Goal: Information Seeking & Learning: Learn about a topic

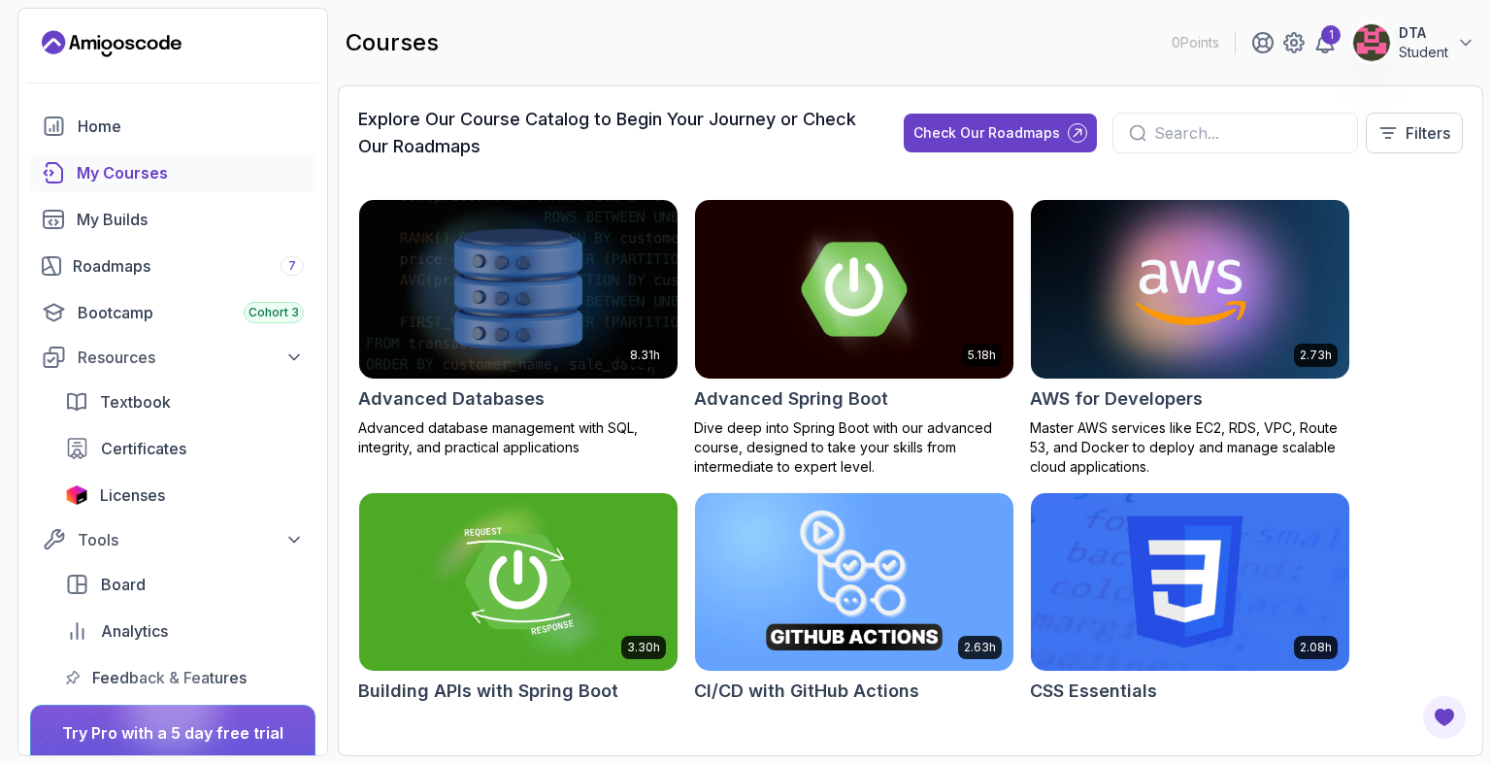
click at [1156, 132] on input "text" at bounding box center [1247, 132] width 187 height 23
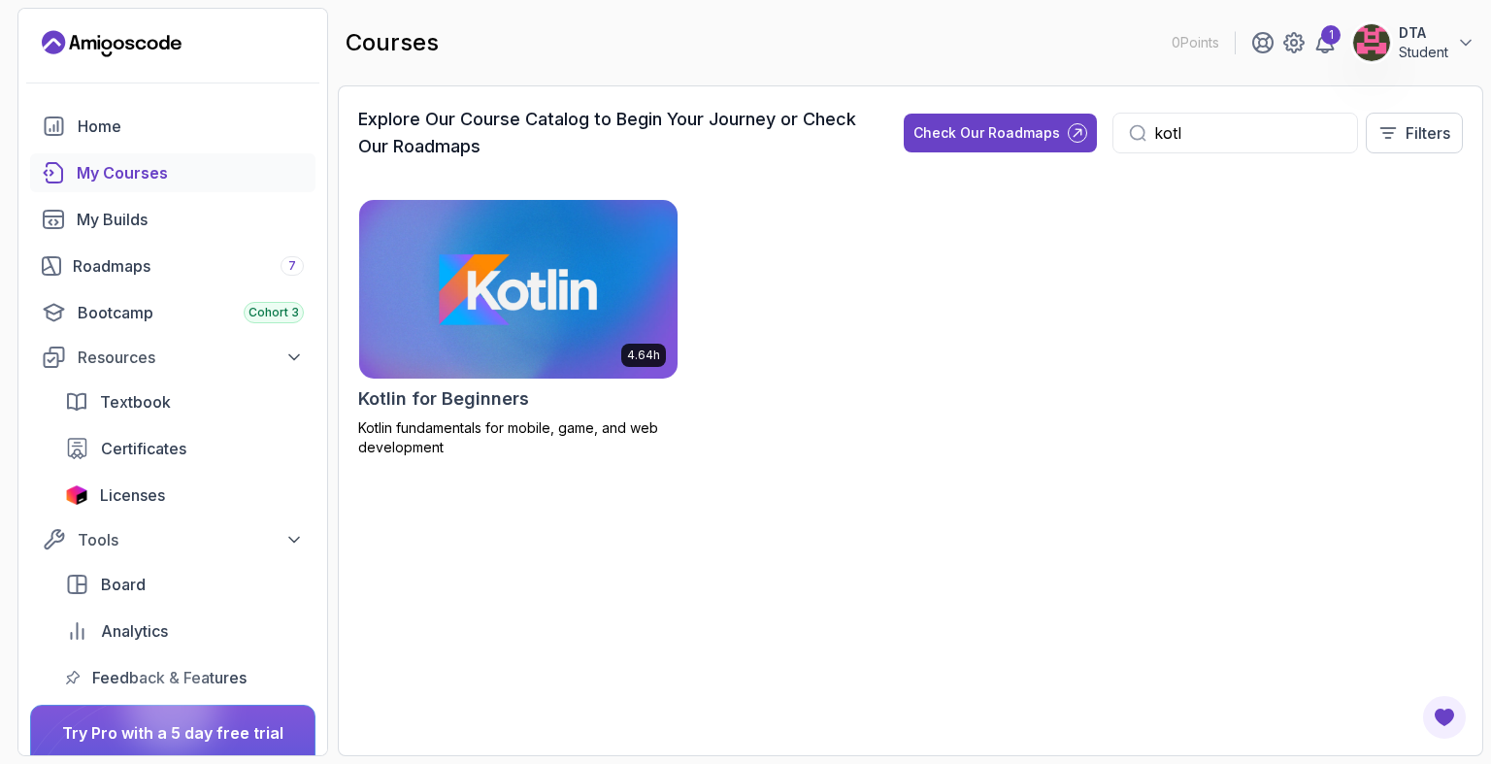
type input "kotl"
click at [583, 363] on img at bounding box center [518, 288] width 334 height 187
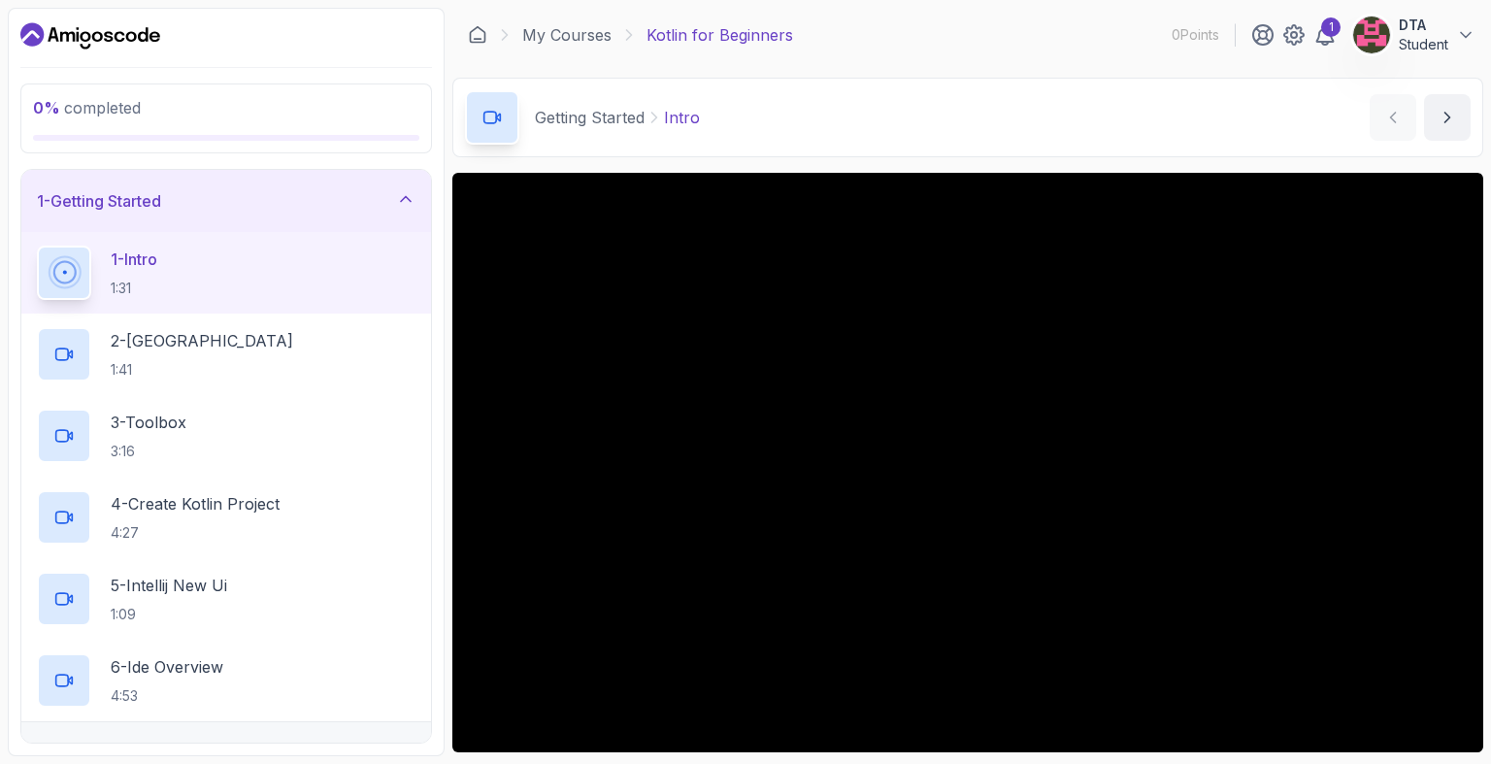
click at [777, 48] on div "My Courses Kotlin for Beginners 0 Points 1 DTA Student" at bounding box center [967, 35] width 1031 height 54
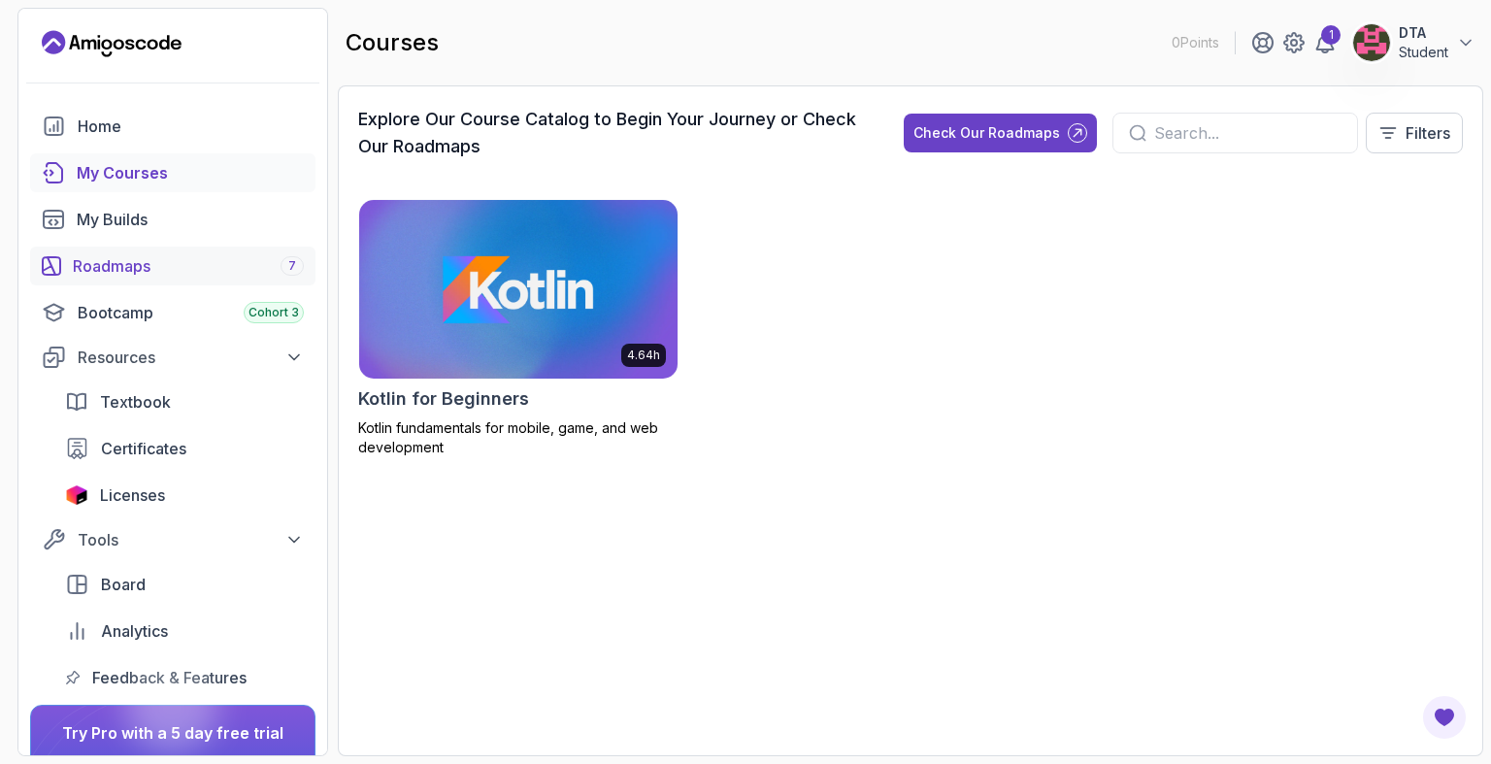
click at [126, 273] on div "Roadmaps 7" at bounding box center [188, 265] width 231 height 23
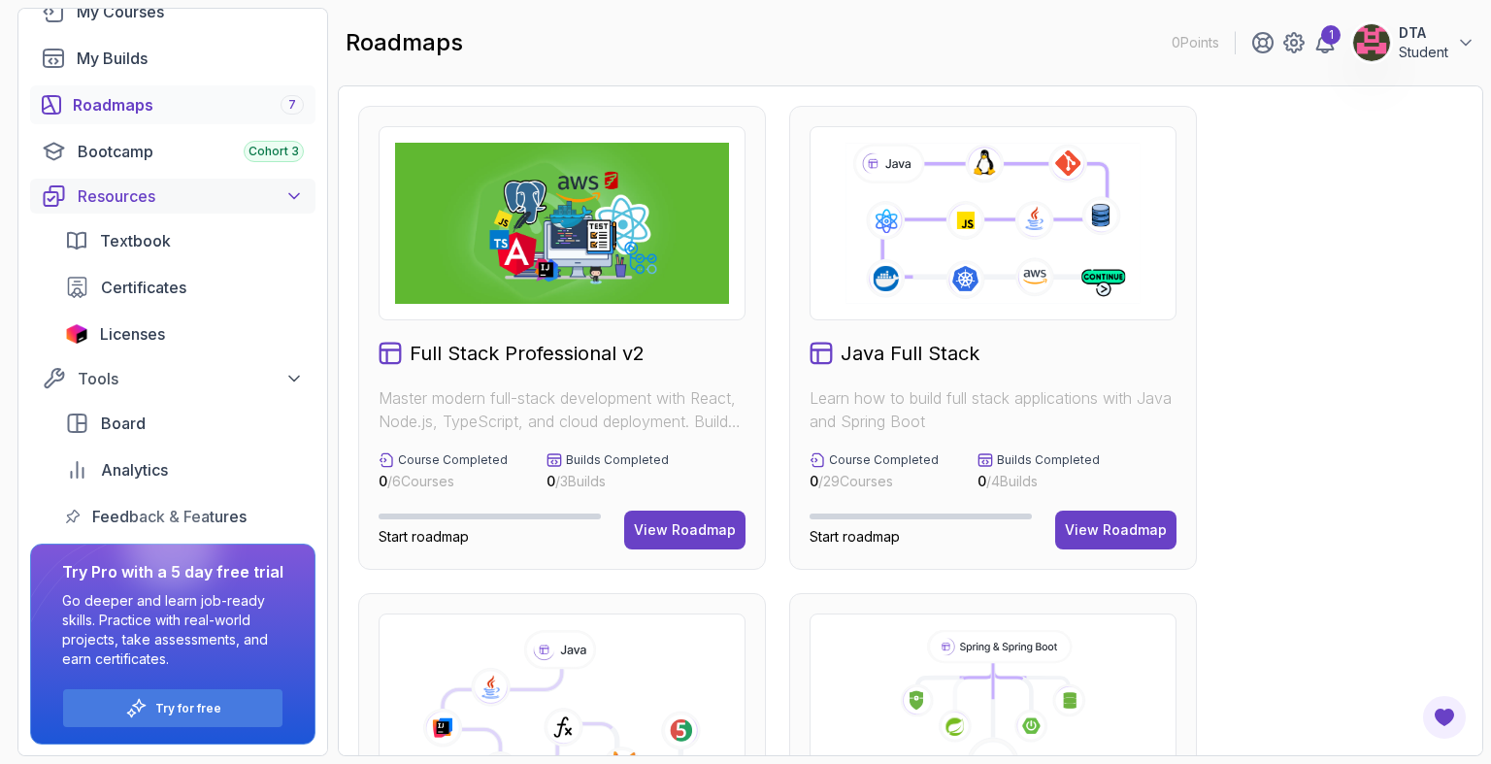
scroll to position [33, 0]
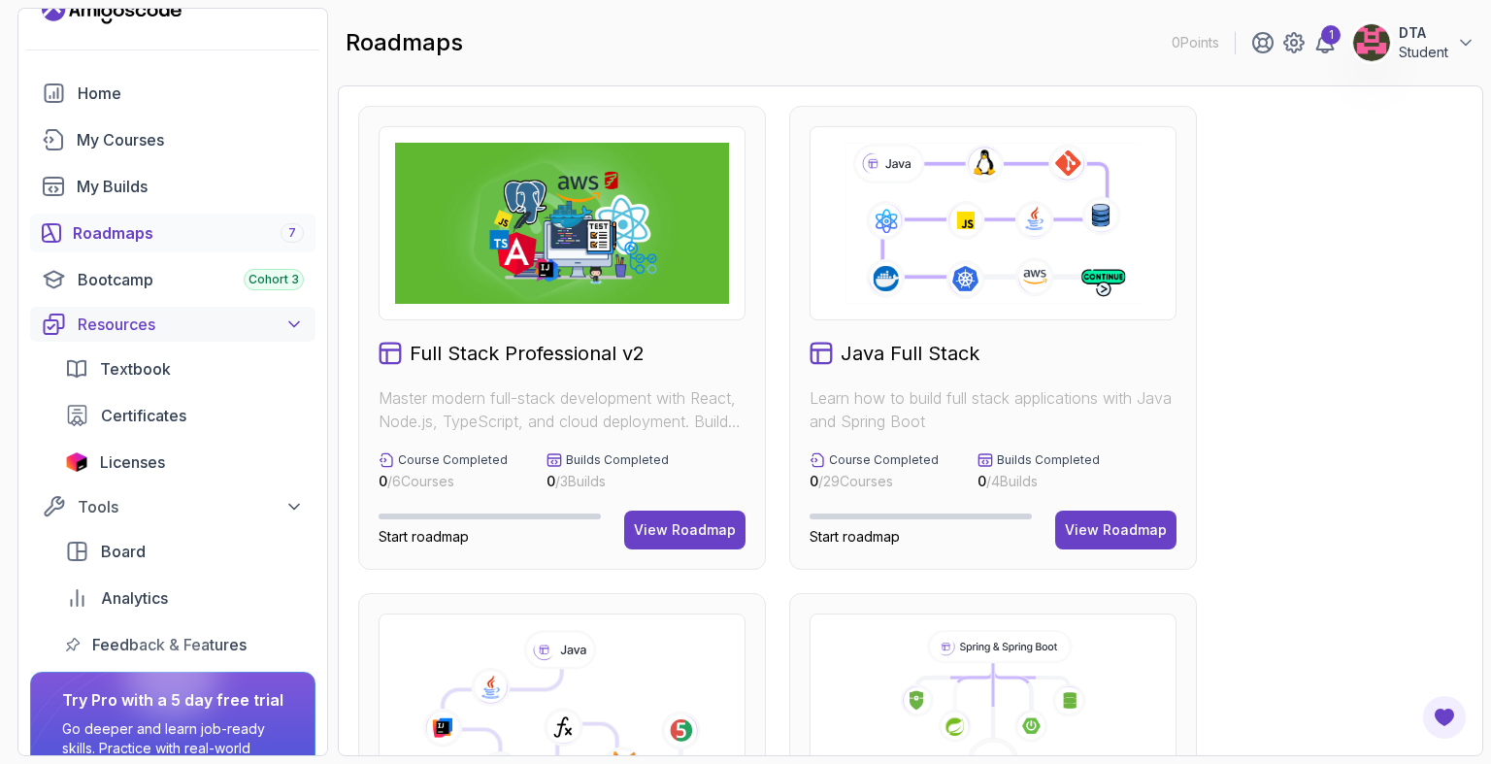
click at [291, 314] on icon at bounding box center [293, 323] width 19 height 19
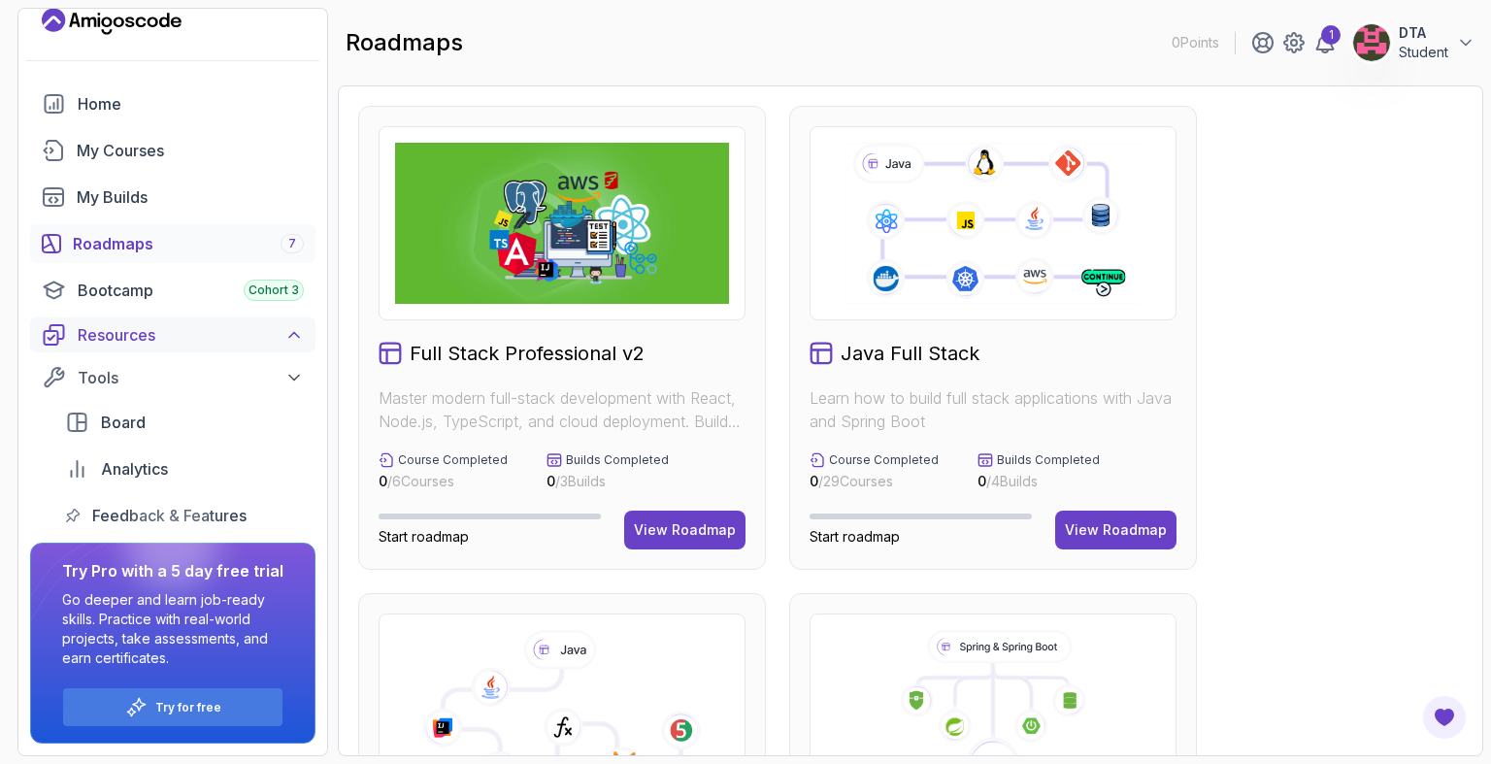
scroll to position [0, 0]
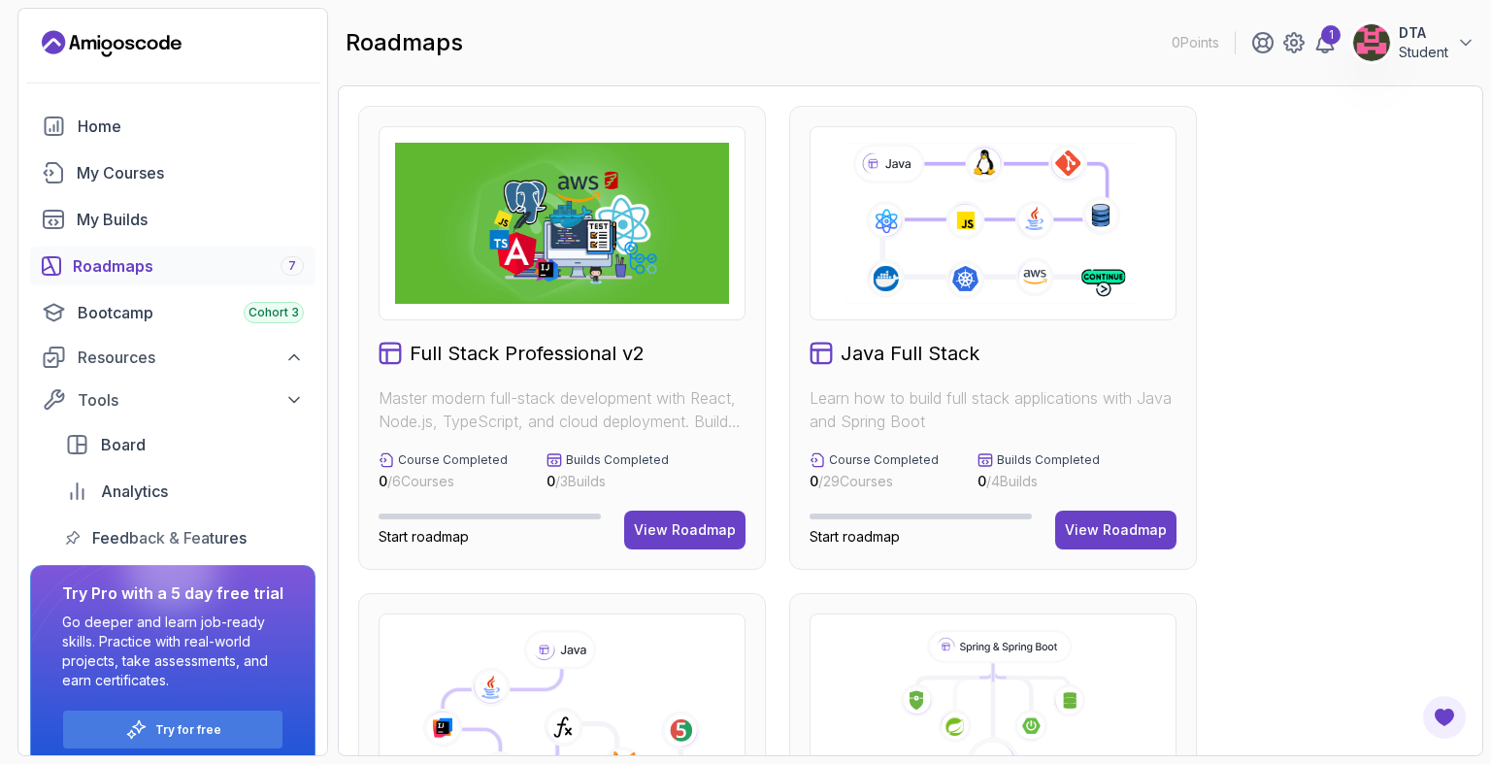
click at [540, 71] on div "roadmaps 0 Points 1 DTA Student" at bounding box center [910, 43] width 1145 height 70
drag, startPoint x: 355, startPoint y: 40, endPoint x: 602, endPoint y: 39, distance: 246.5
click at [483, 39] on div "roadmaps 0 Points 1 DTA Student" at bounding box center [910, 43] width 1145 height 70
click at [663, 50] on div "roadmaps 0 Points 1 DTA Student" at bounding box center [910, 43] width 1145 height 70
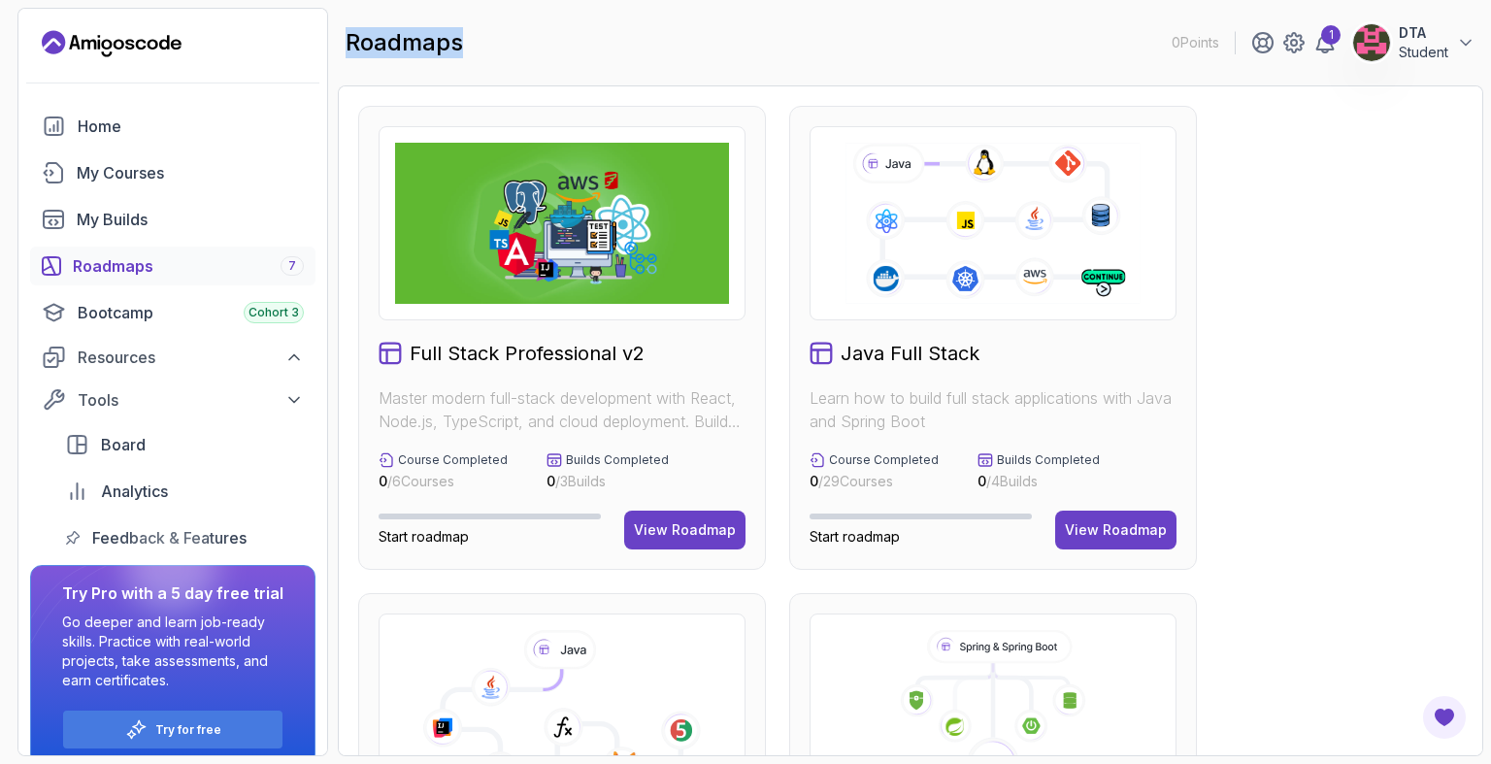
click at [663, 50] on div "roadmaps 0 Points 1 DTA Student" at bounding box center [910, 43] width 1145 height 70
drag, startPoint x: 663, startPoint y: 50, endPoint x: 594, endPoint y: 50, distance: 68.9
click at [594, 50] on div "roadmaps 0 Points 1 DTA Student" at bounding box center [910, 43] width 1145 height 70
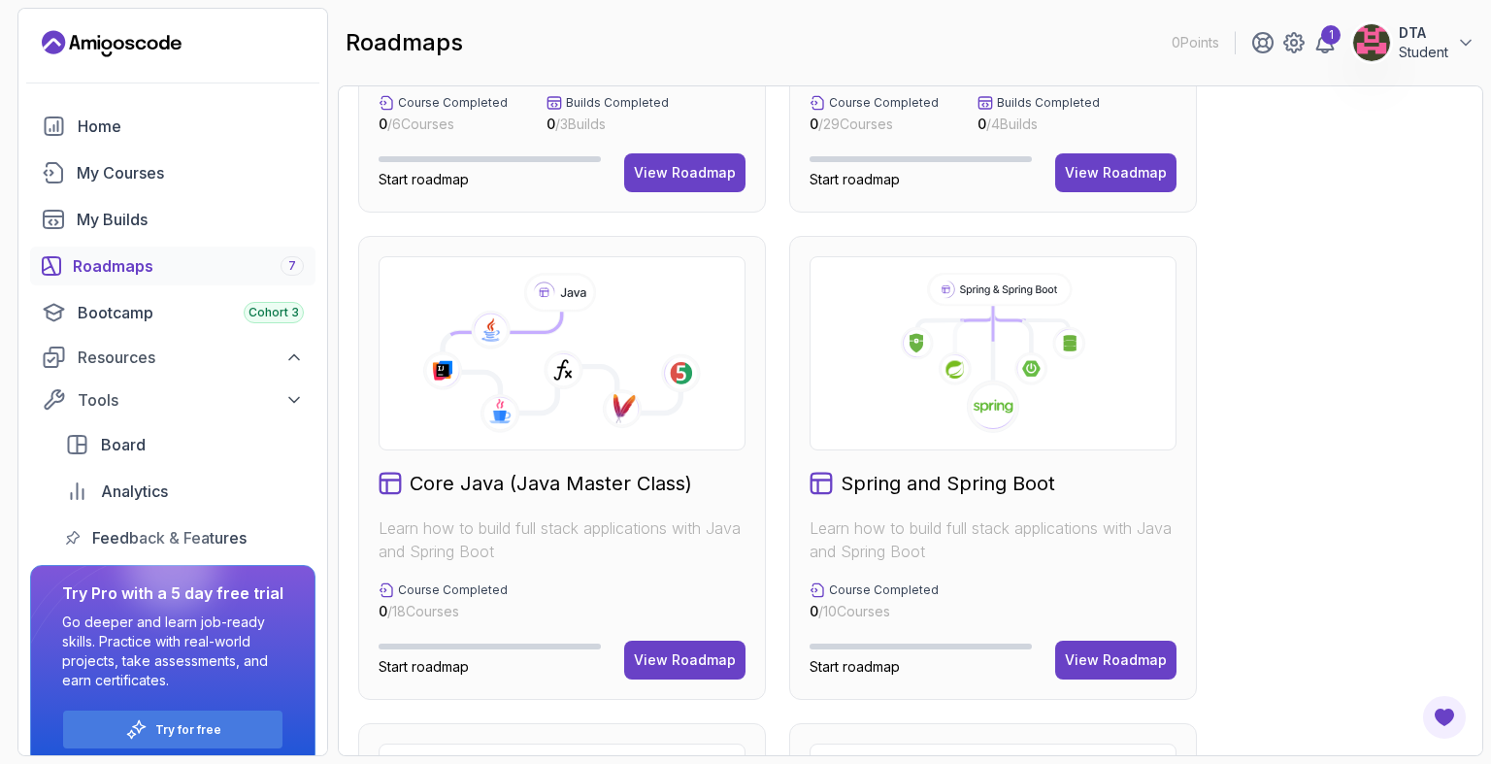
scroll to position [299, 0]
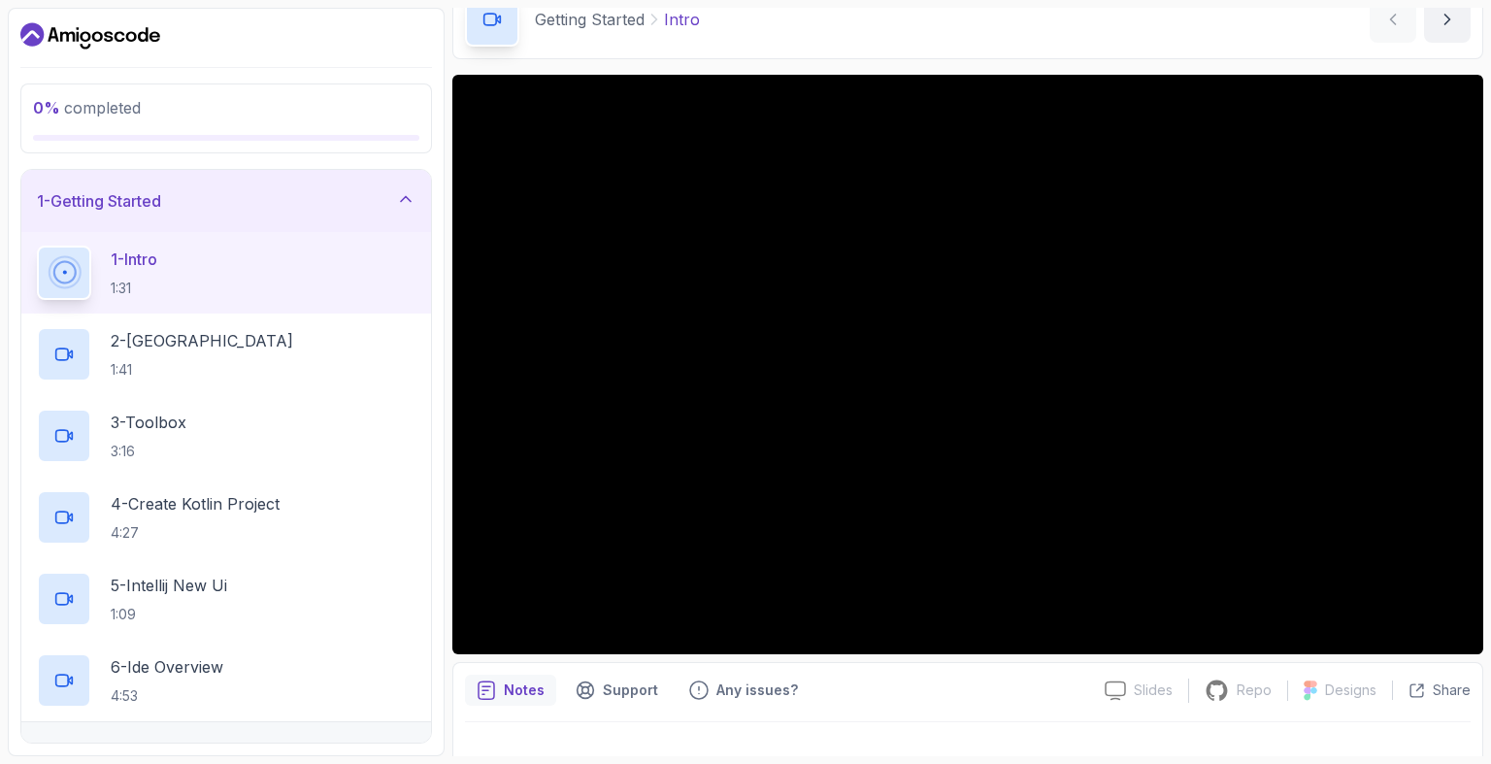
scroll to position [97, 0]
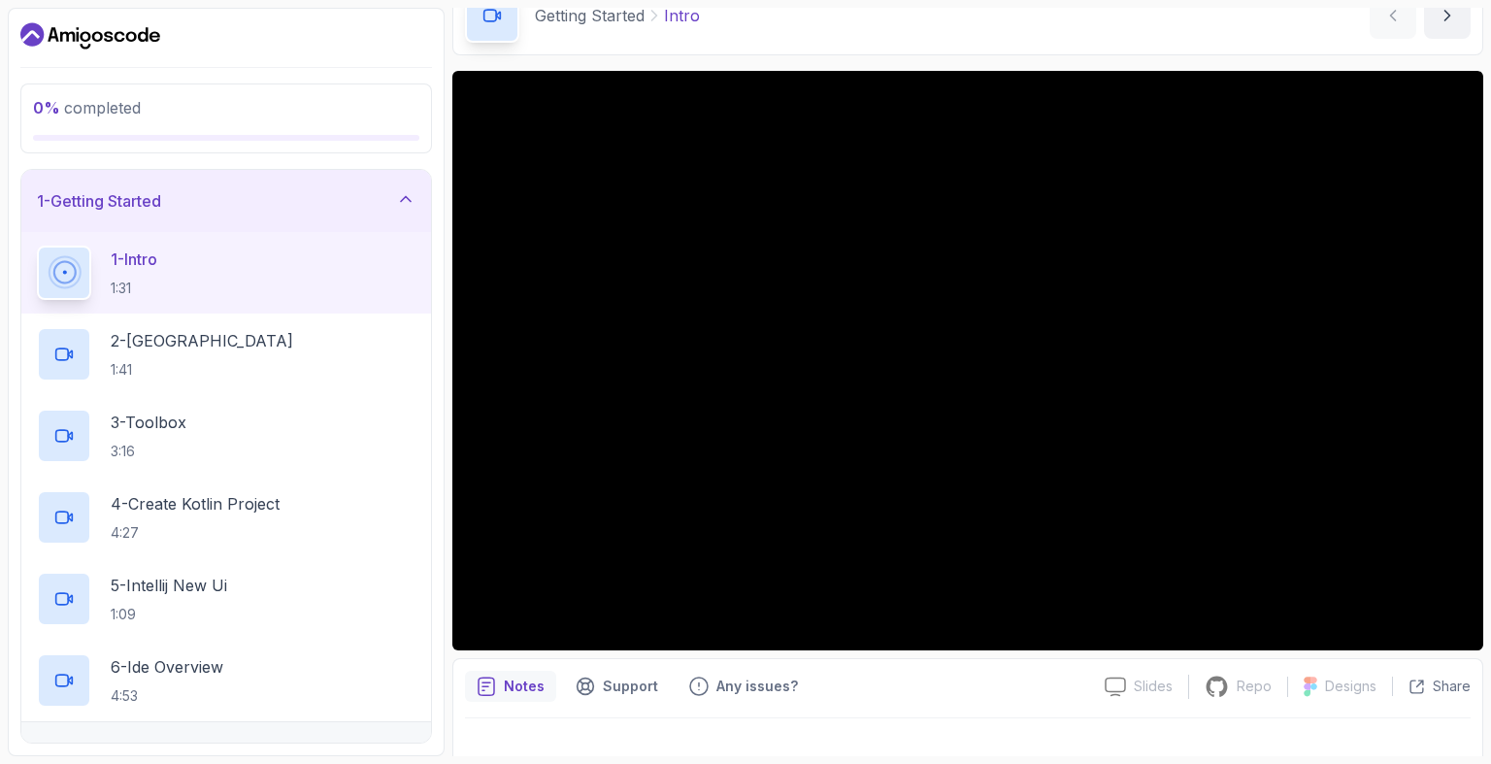
scroll to position [130, 0]
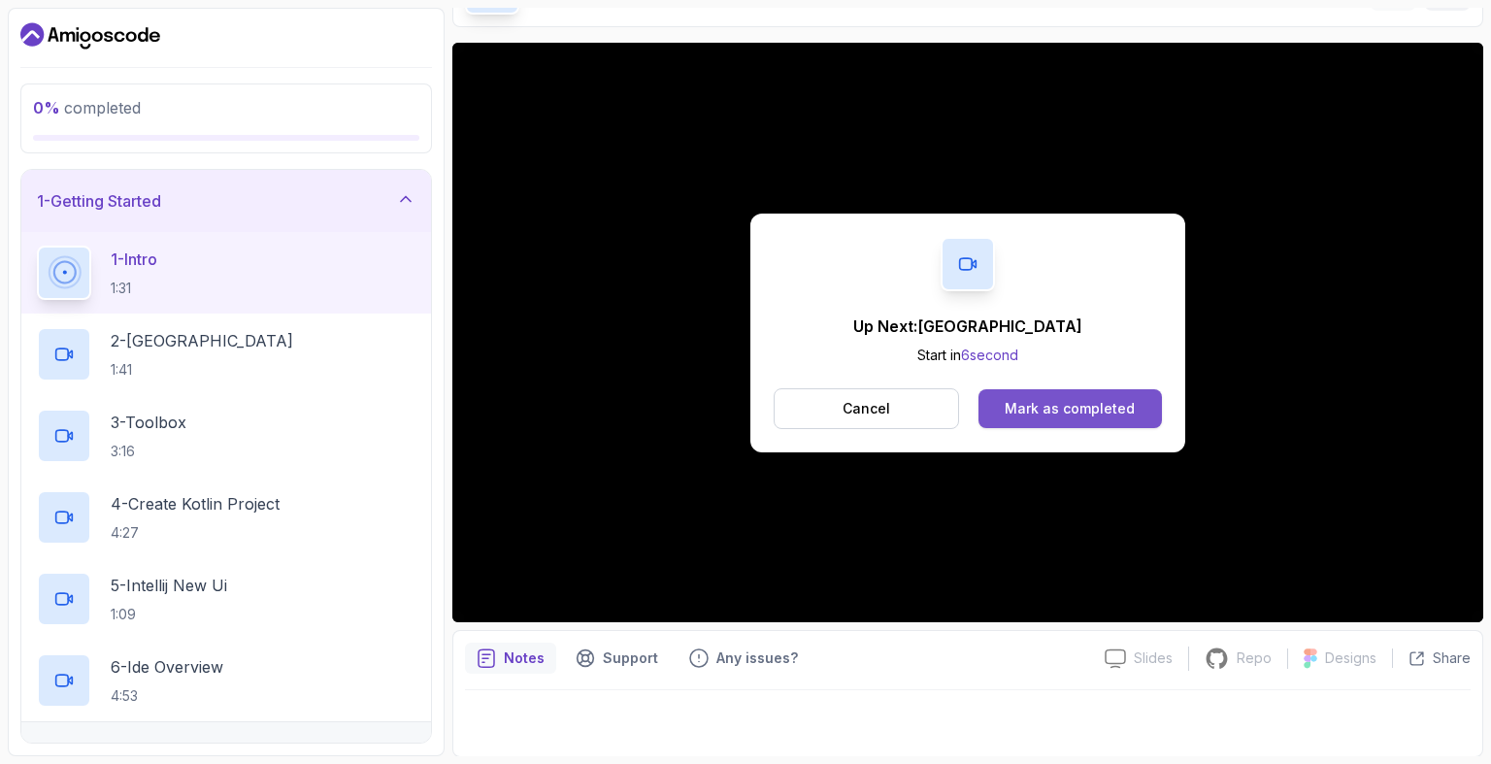
click at [1053, 404] on div "Mark as completed" at bounding box center [1070, 408] width 130 height 19
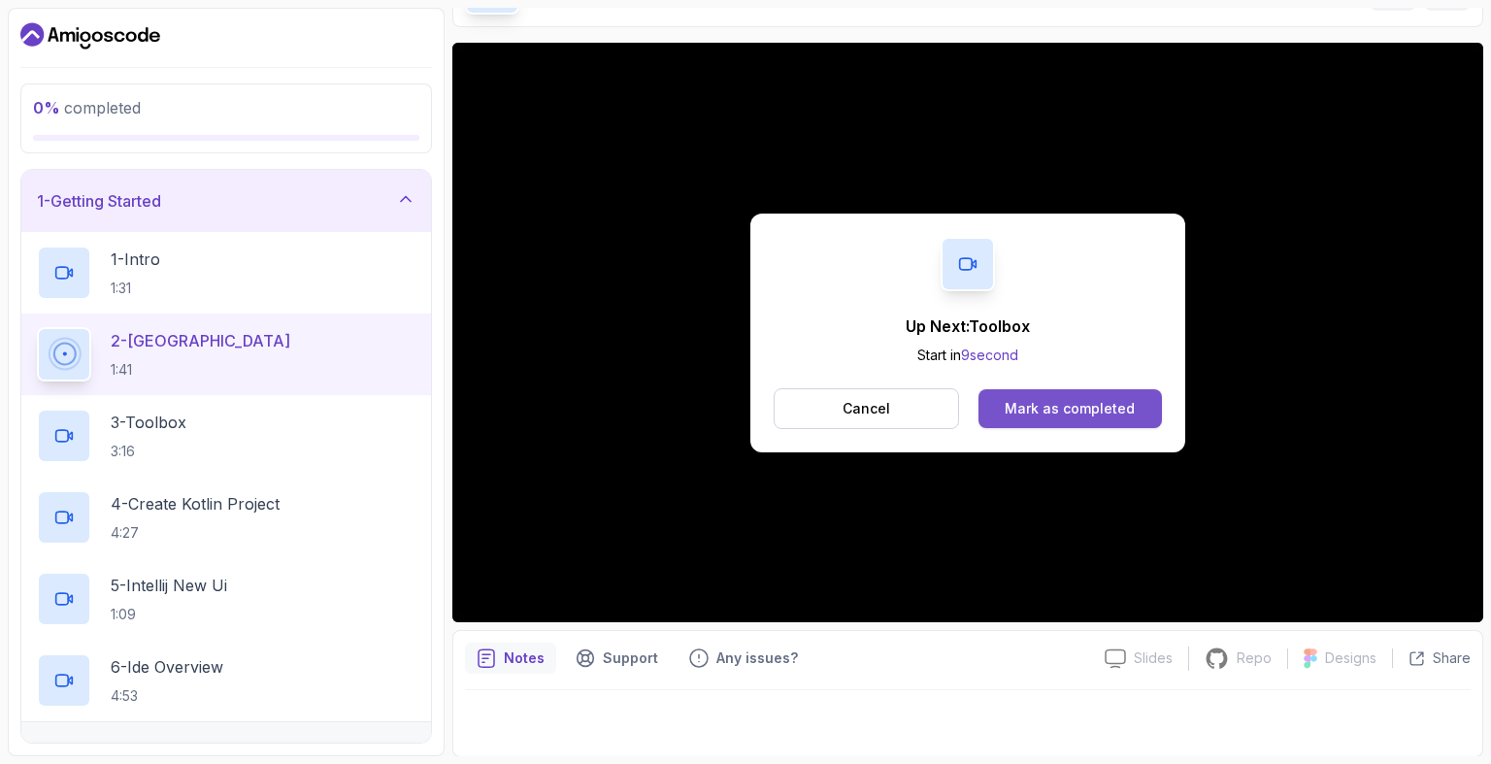
click at [1108, 407] on div "Mark as completed" at bounding box center [1070, 408] width 130 height 19
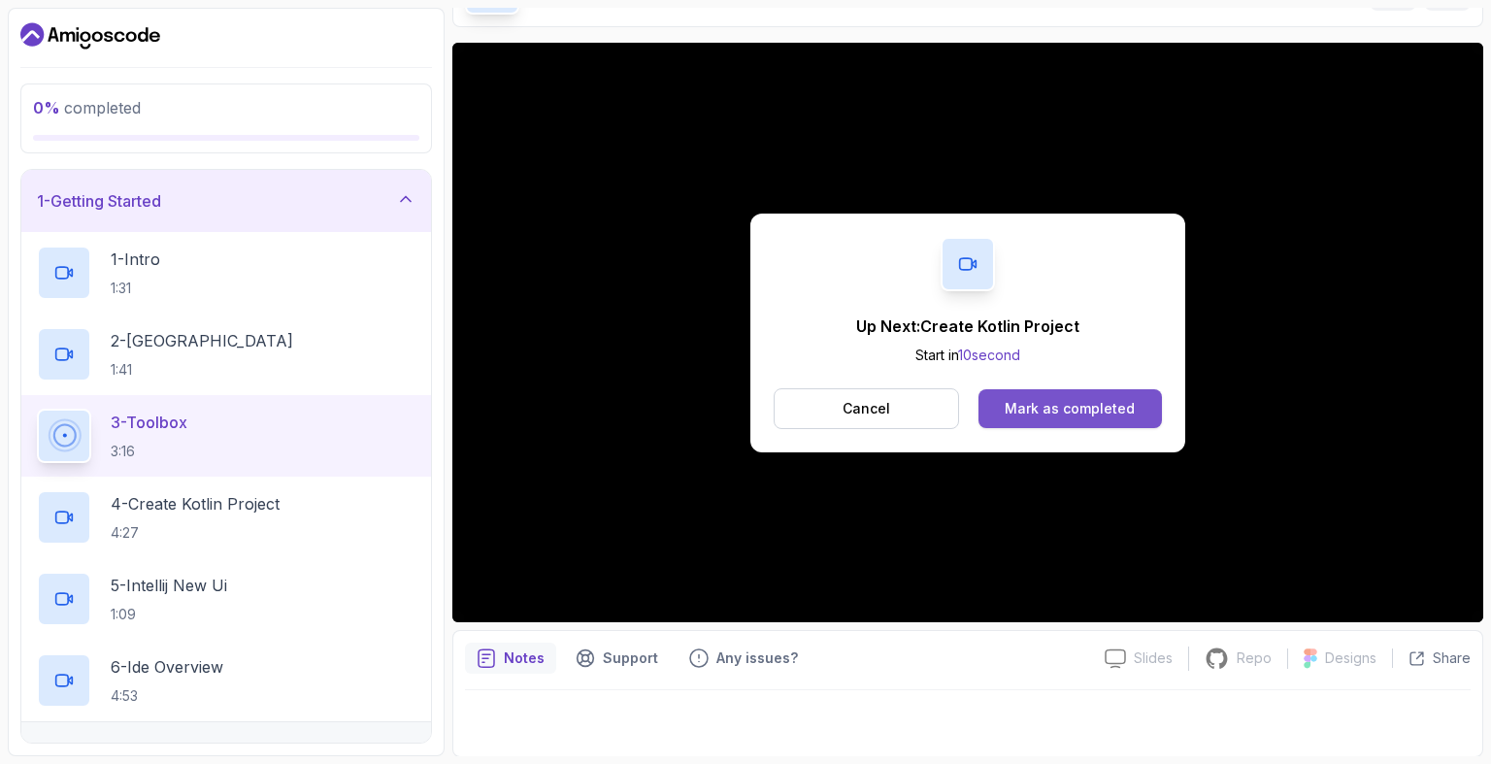
click at [1131, 422] on button "Mark as completed" at bounding box center [1069, 408] width 183 height 39
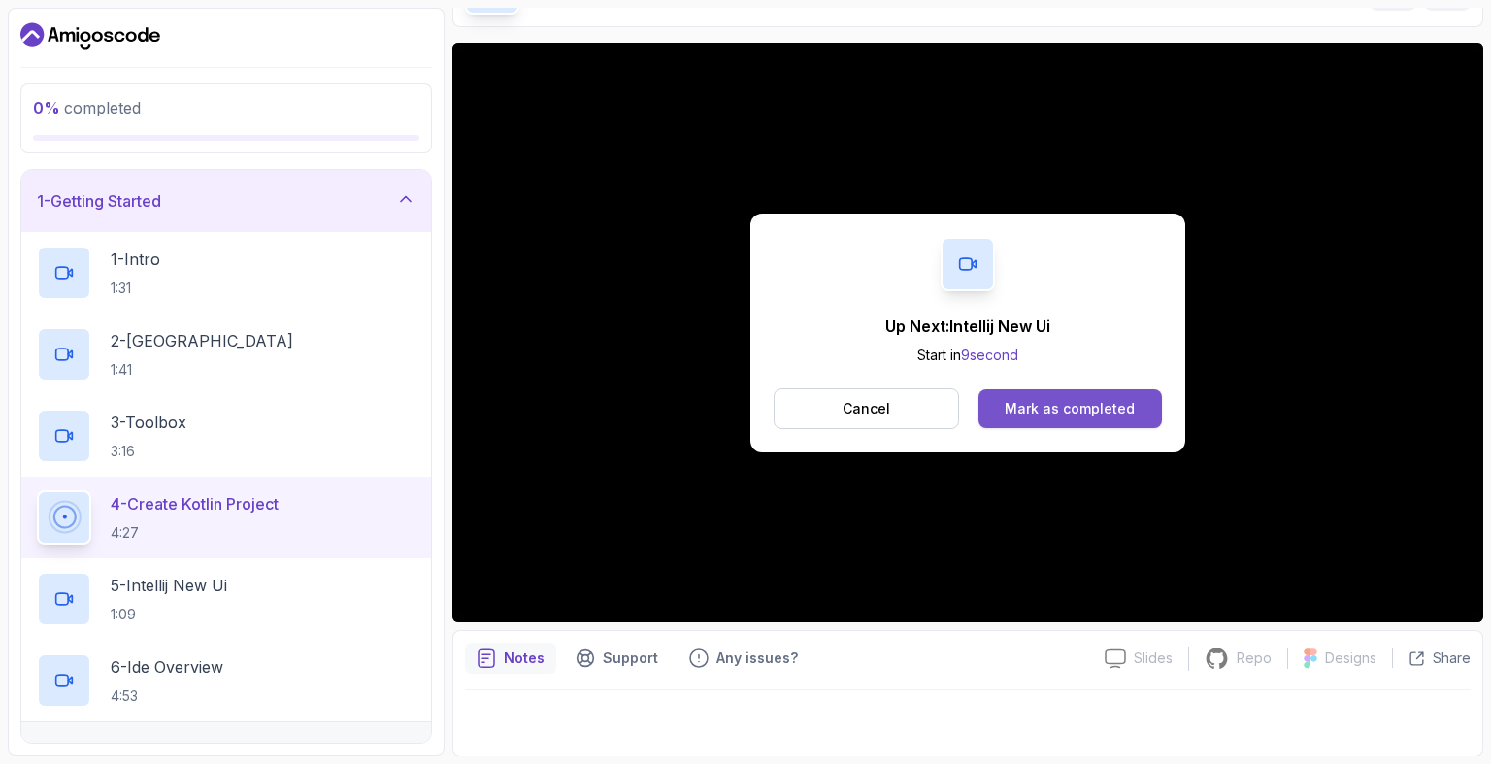
click at [1060, 401] on div "Mark as completed" at bounding box center [1070, 408] width 130 height 19
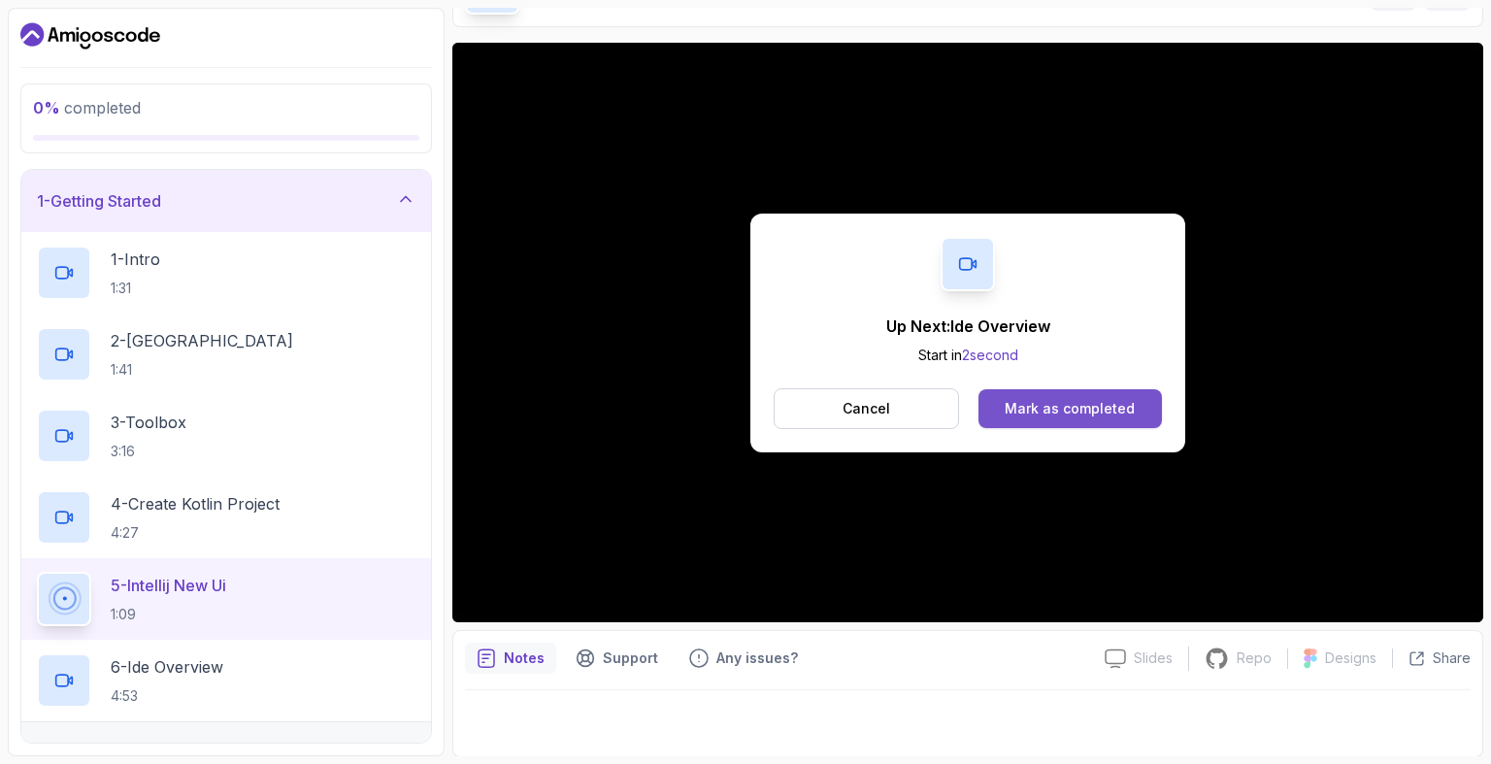
click at [1108, 408] on div "Mark as completed" at bounding box center [1070, 408] width 130 height 19
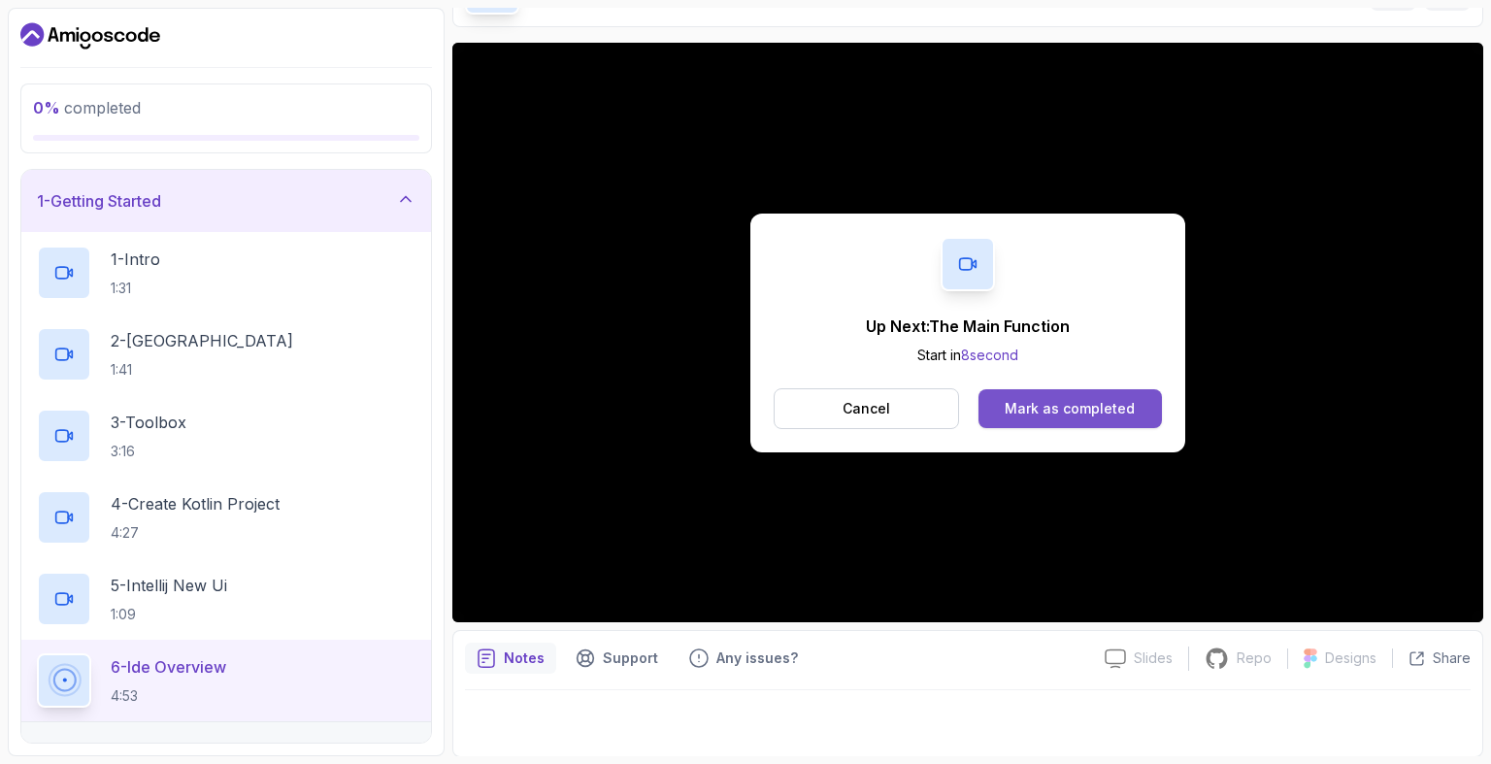
click at [1105, 415] on div "Mark as completed" at bounding box center [1070, 408] width 130 height 19
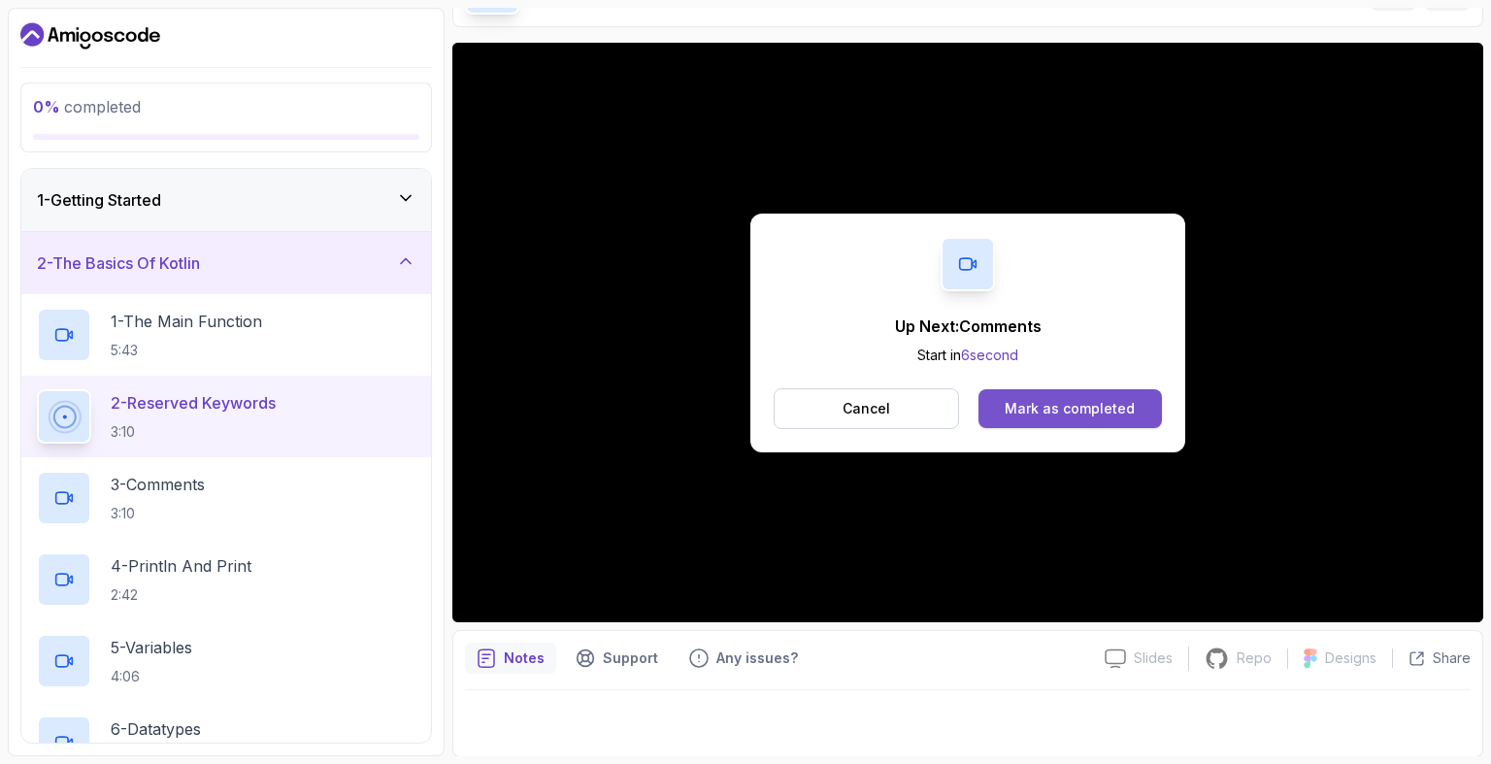
click at [1140, 414] on button "Mark as completed" at bounding box center [1069, 408] width 183 height 39
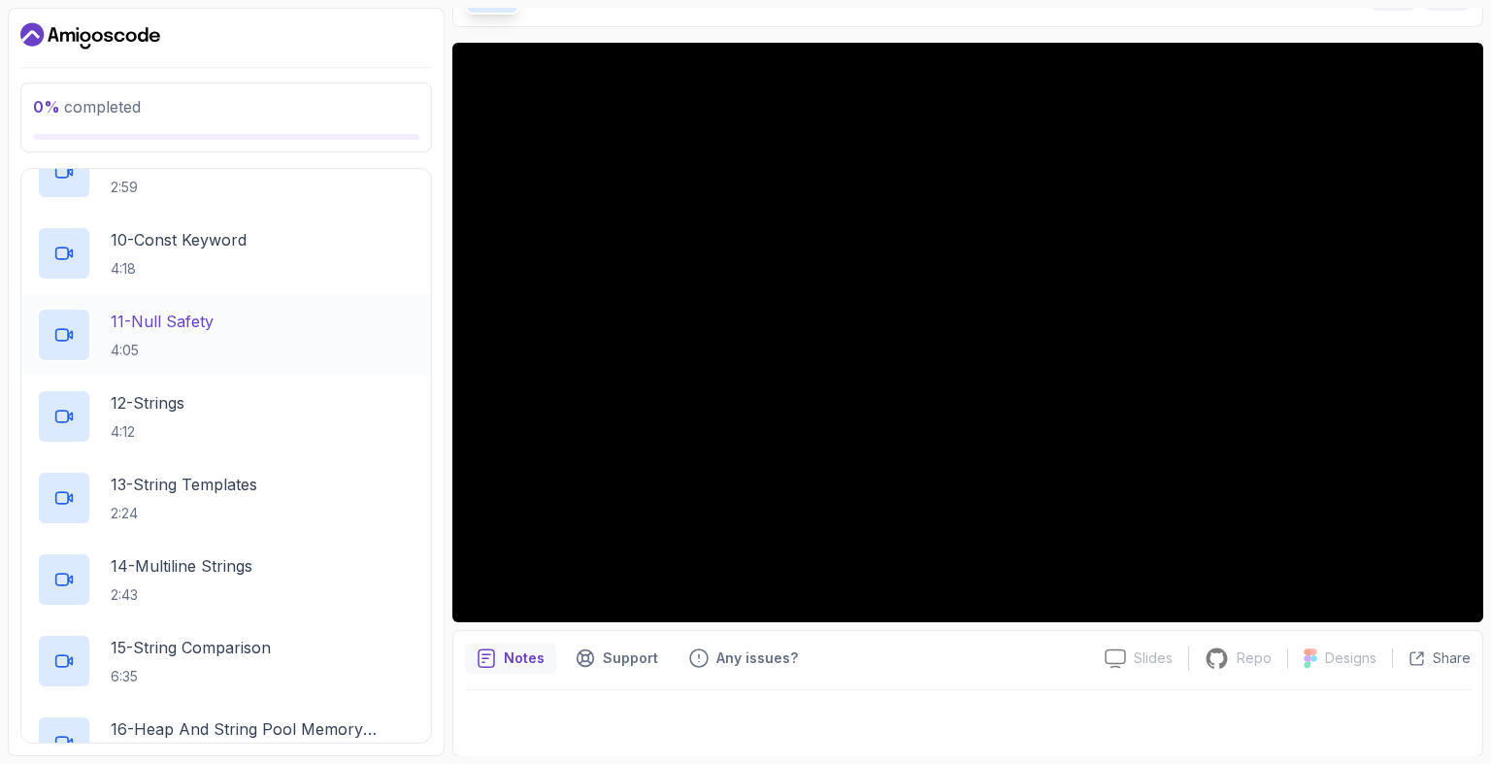
scroll to position [814, 0]
click at [522, 660] on p "Notes" at bounding box center [524, 657] width 41 height 19
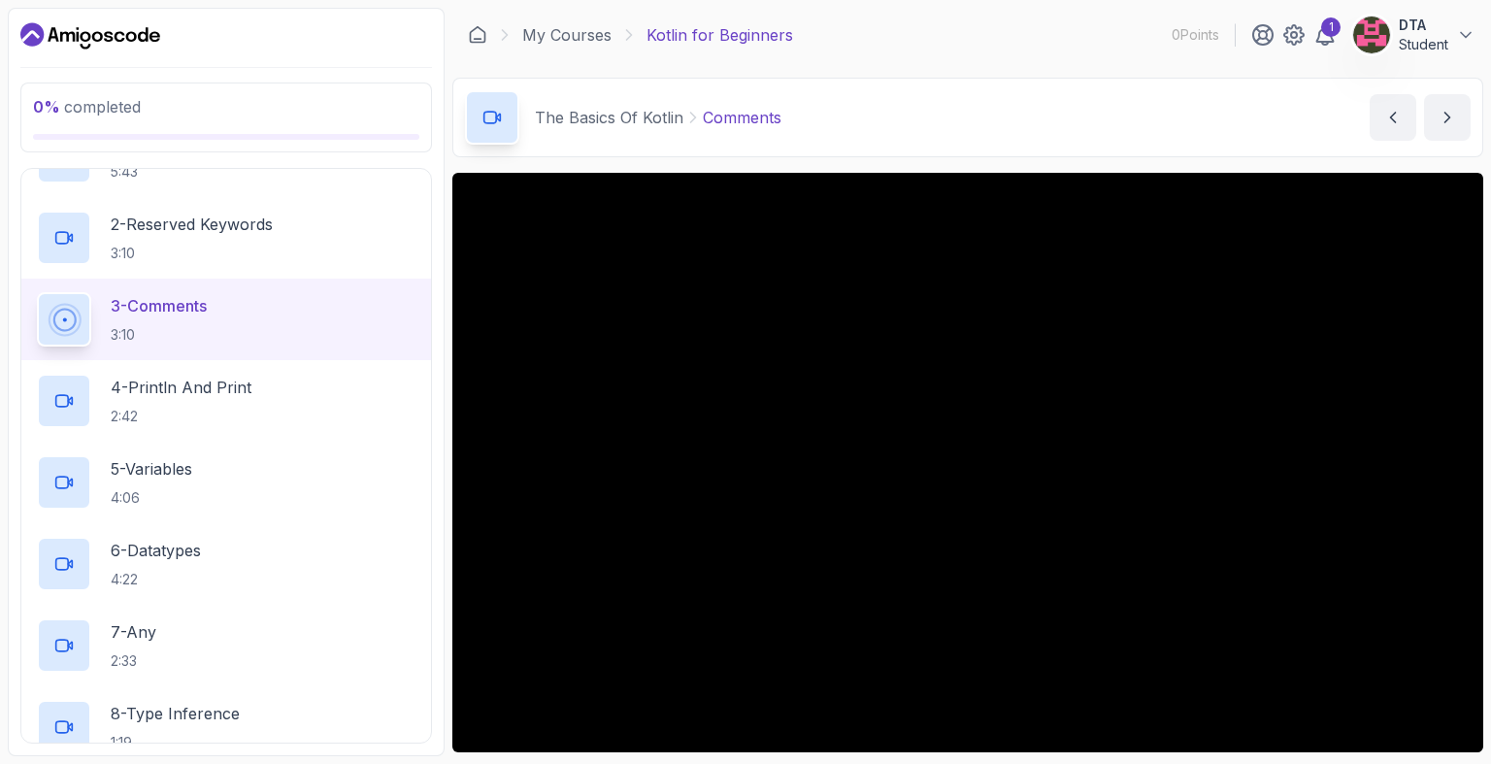
scroll to position [130, 0]
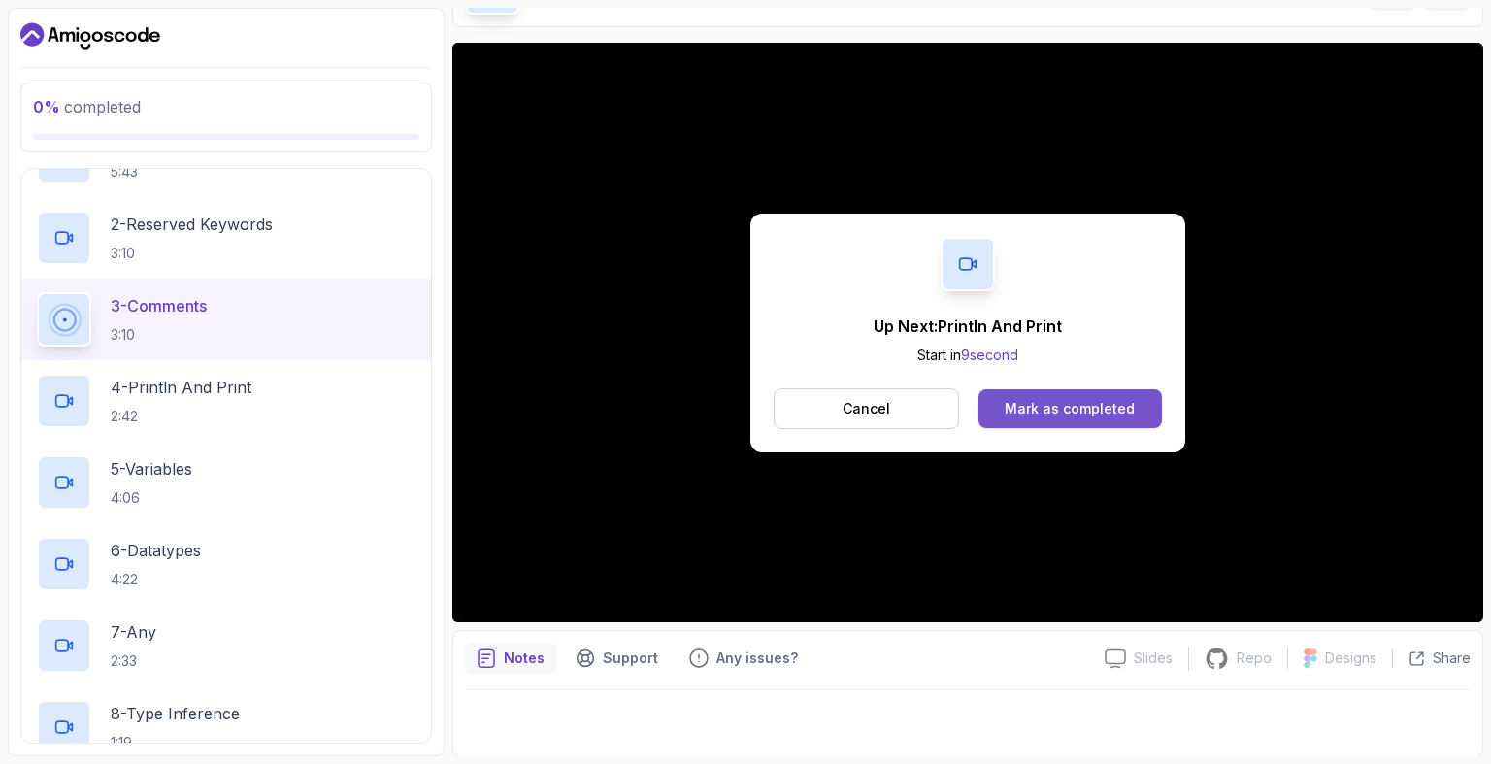
click at [1134, 408] on button "Mark as completed" at bounding box center [1069, 408] width 183 height 39
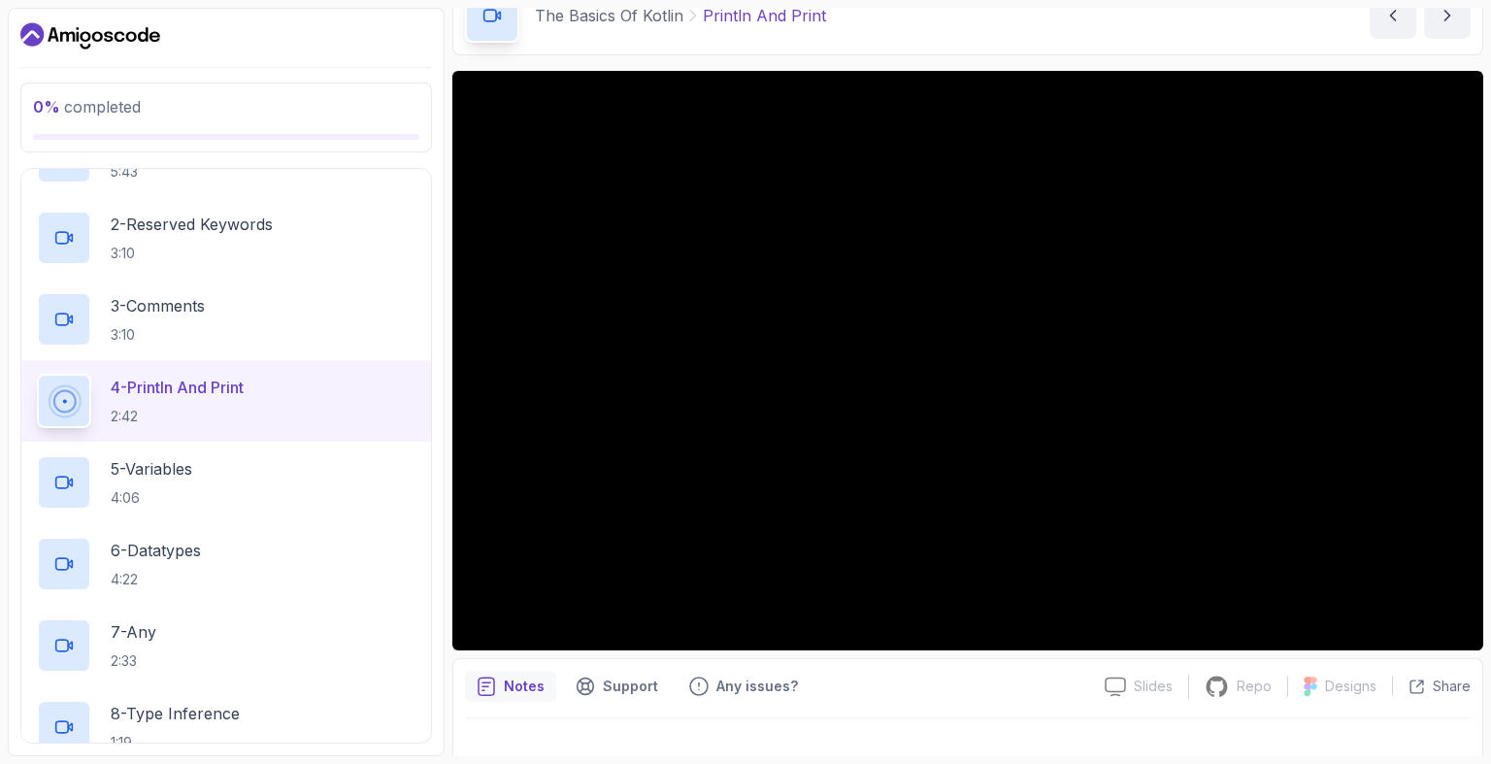
scroll to position [130, 0]
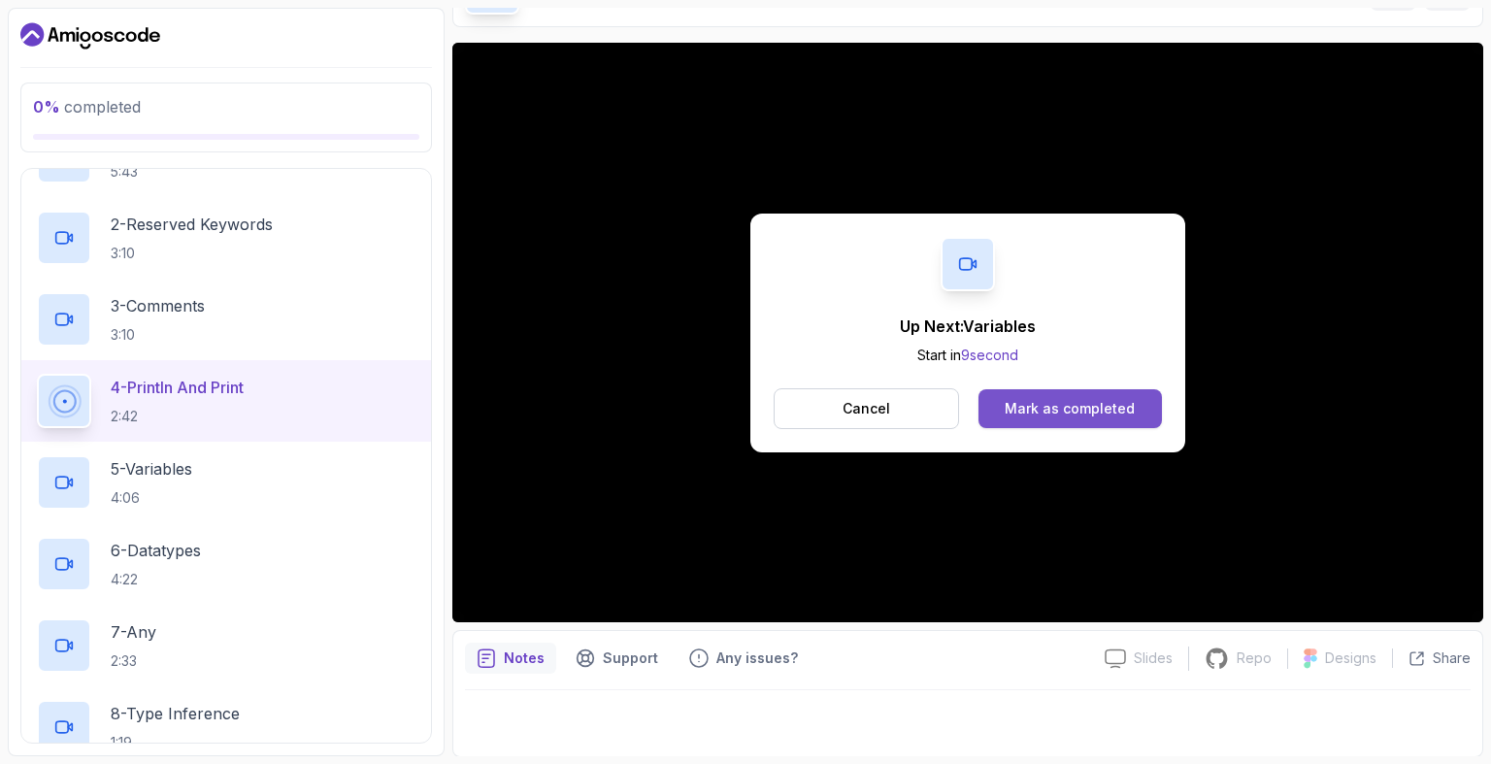
click at [1038, 399] on div "Mark as completed" at bounding box center [1070, 408] width 130 height 19
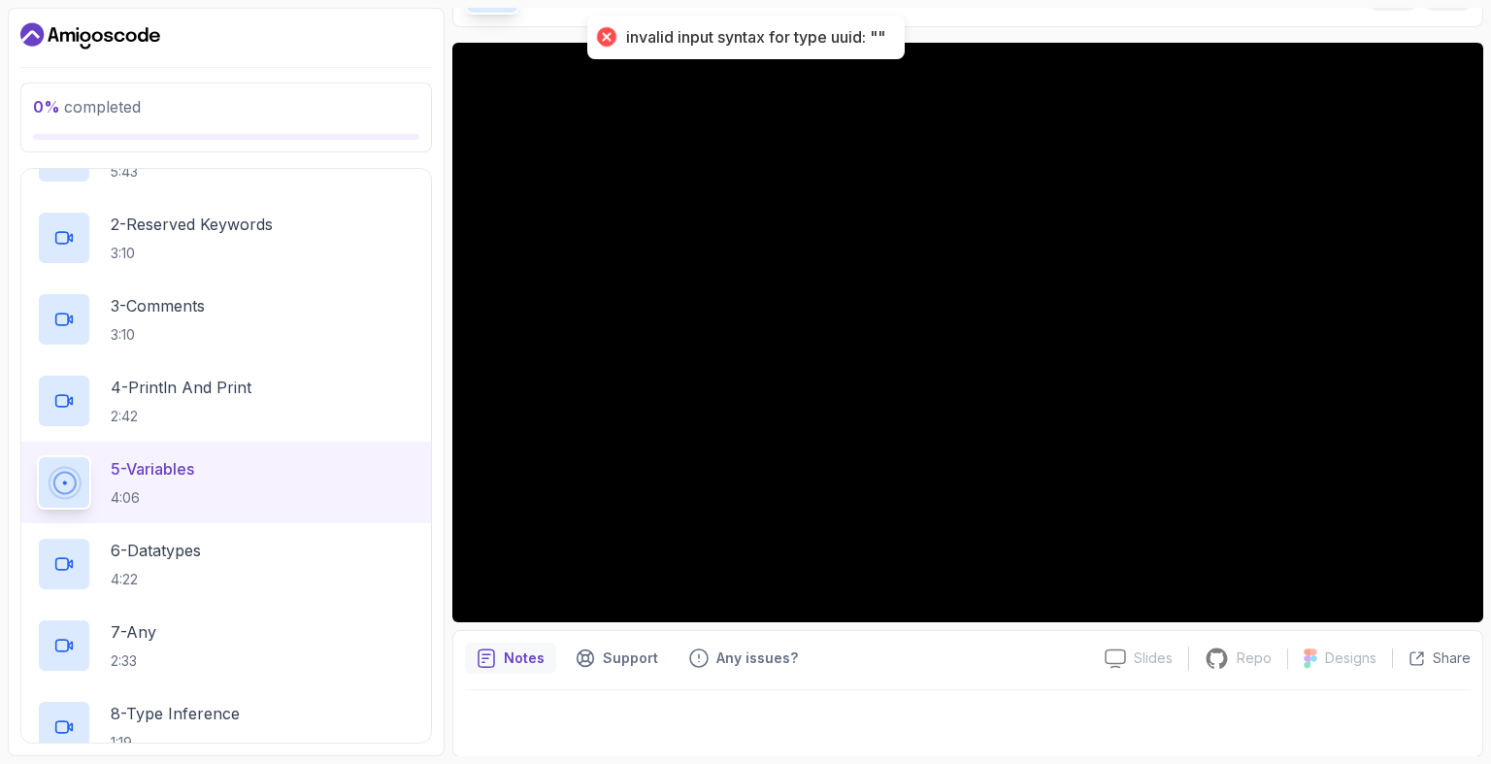
click at [737, 683] on div "Notes Support Any issues? Slides Slides not available Repo Repository not avail…" at bounding box center [967, 693] width 1031 height 127
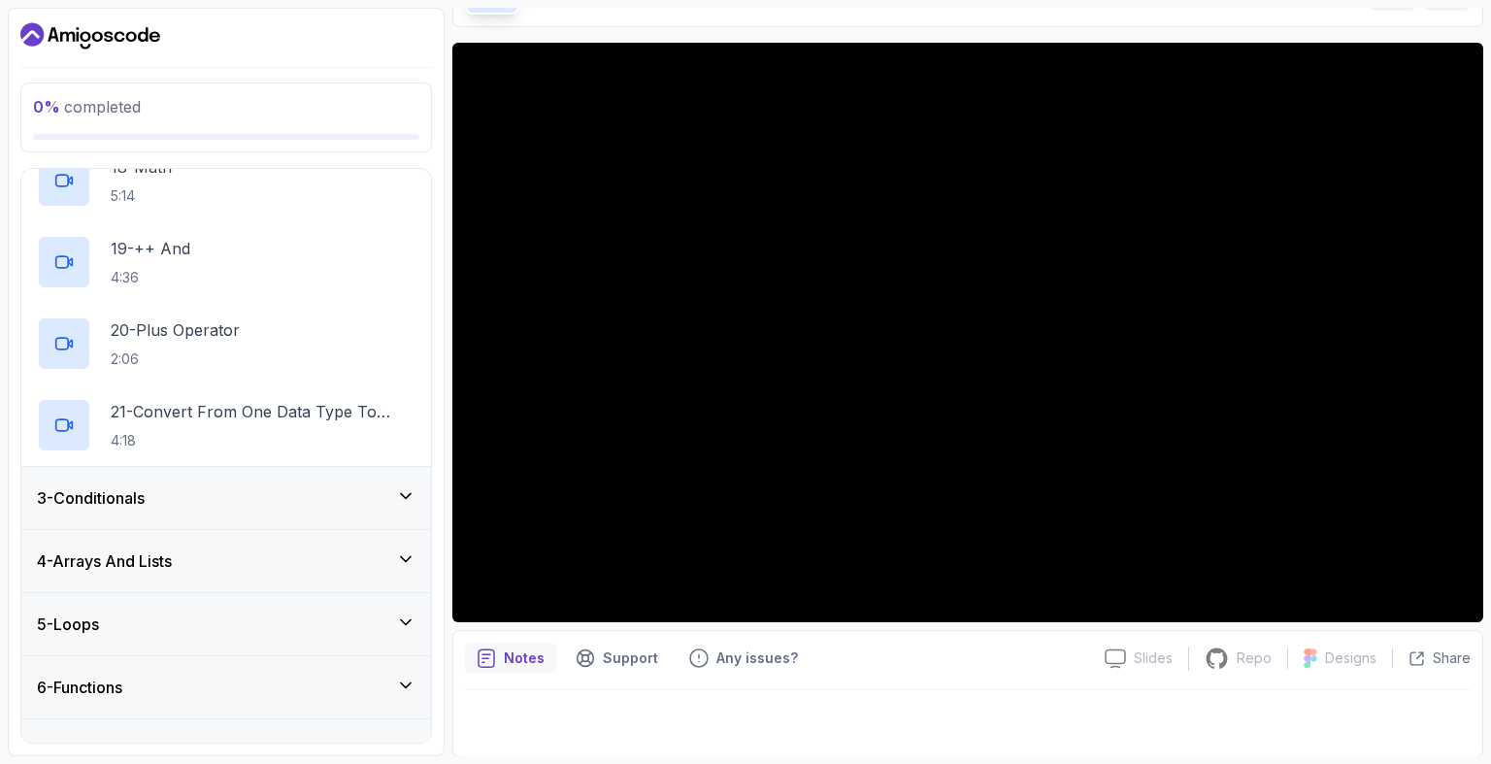
scroll to position [1576, 0]
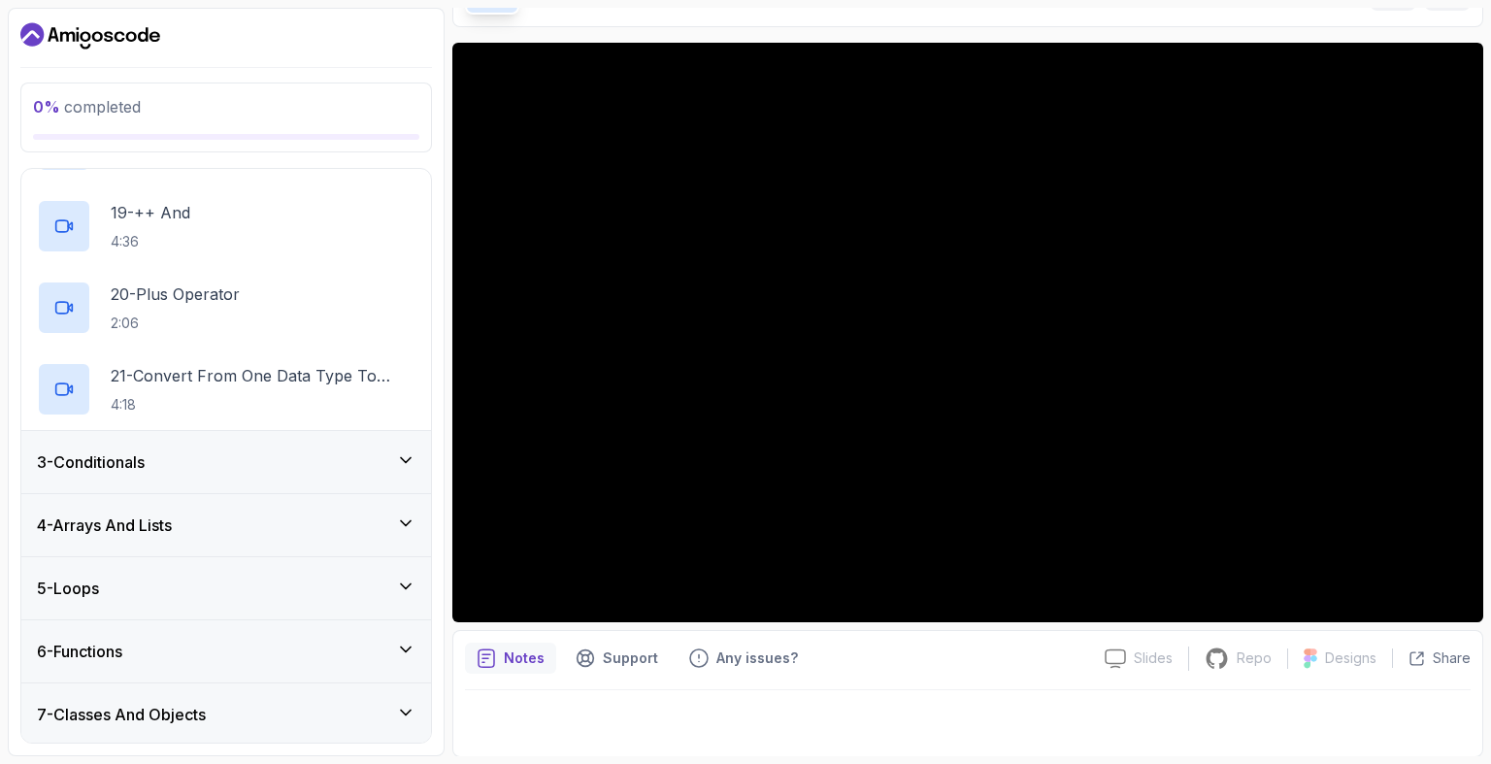
click at [110, 717] on h3 "7 - Classes And Objects" at bounding box center [121, 714] width 169 height 23
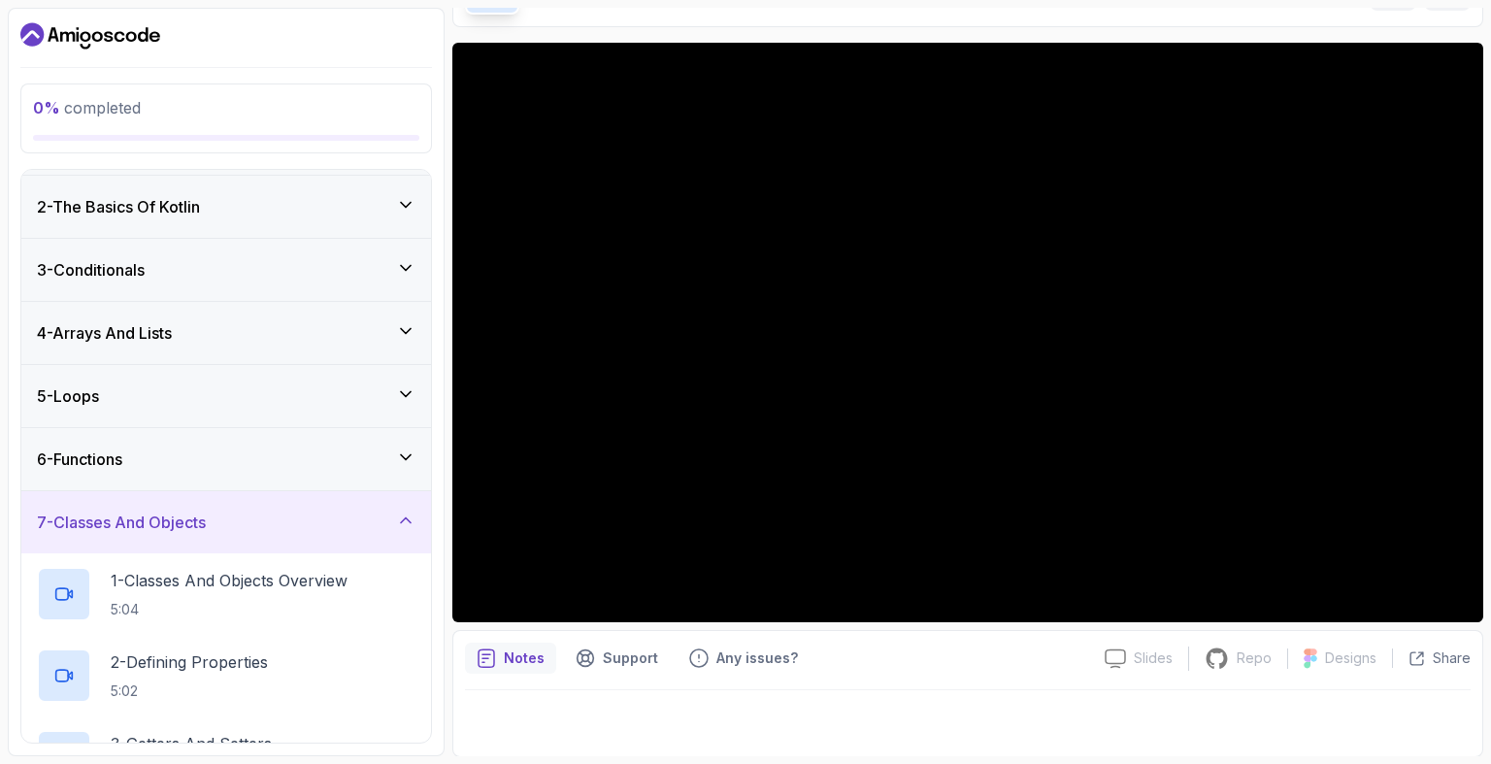
scroll to position [0, 0]
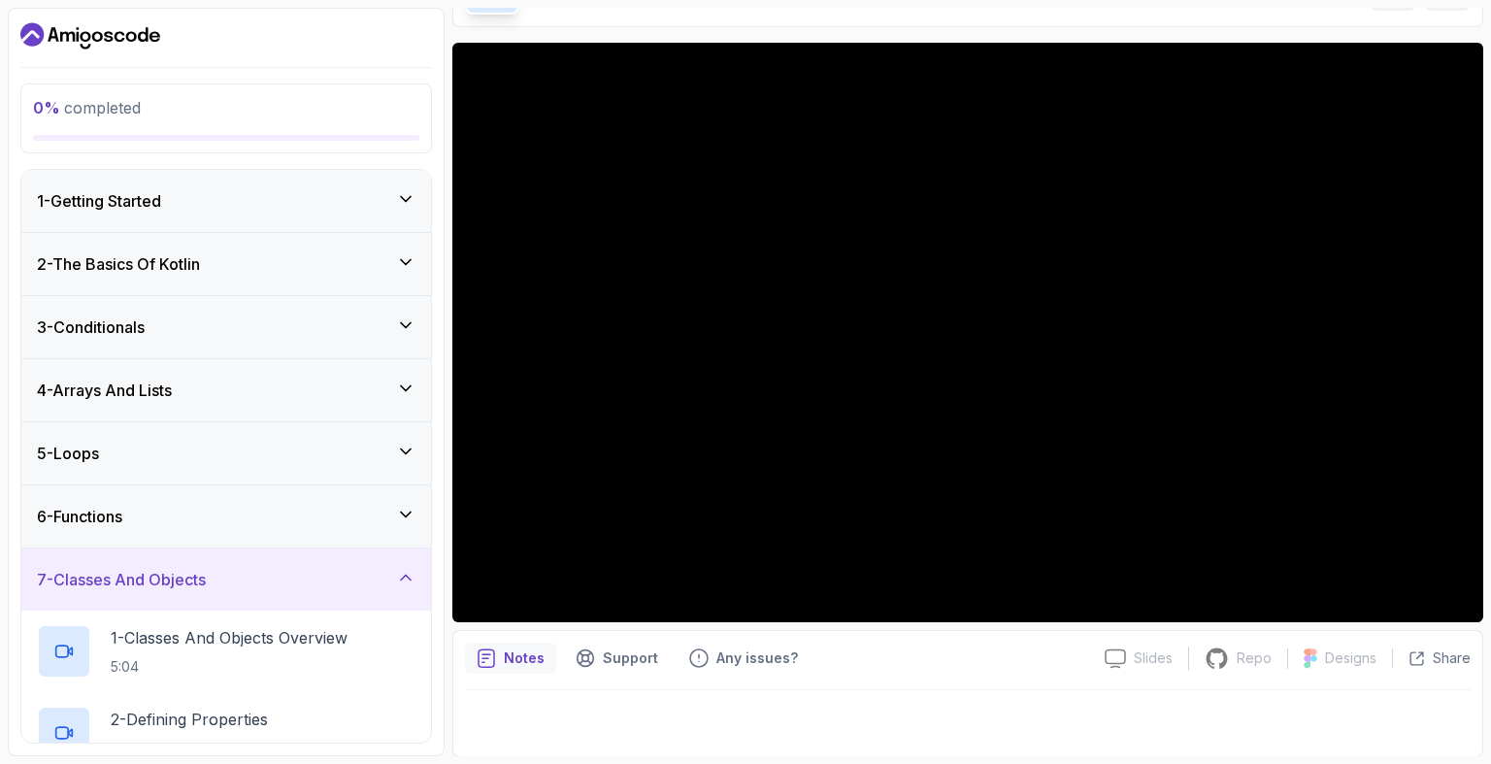
click at [158, 564] on div "7 - Classes And Objects" at bounding box center [226, 579] width 410 height 62
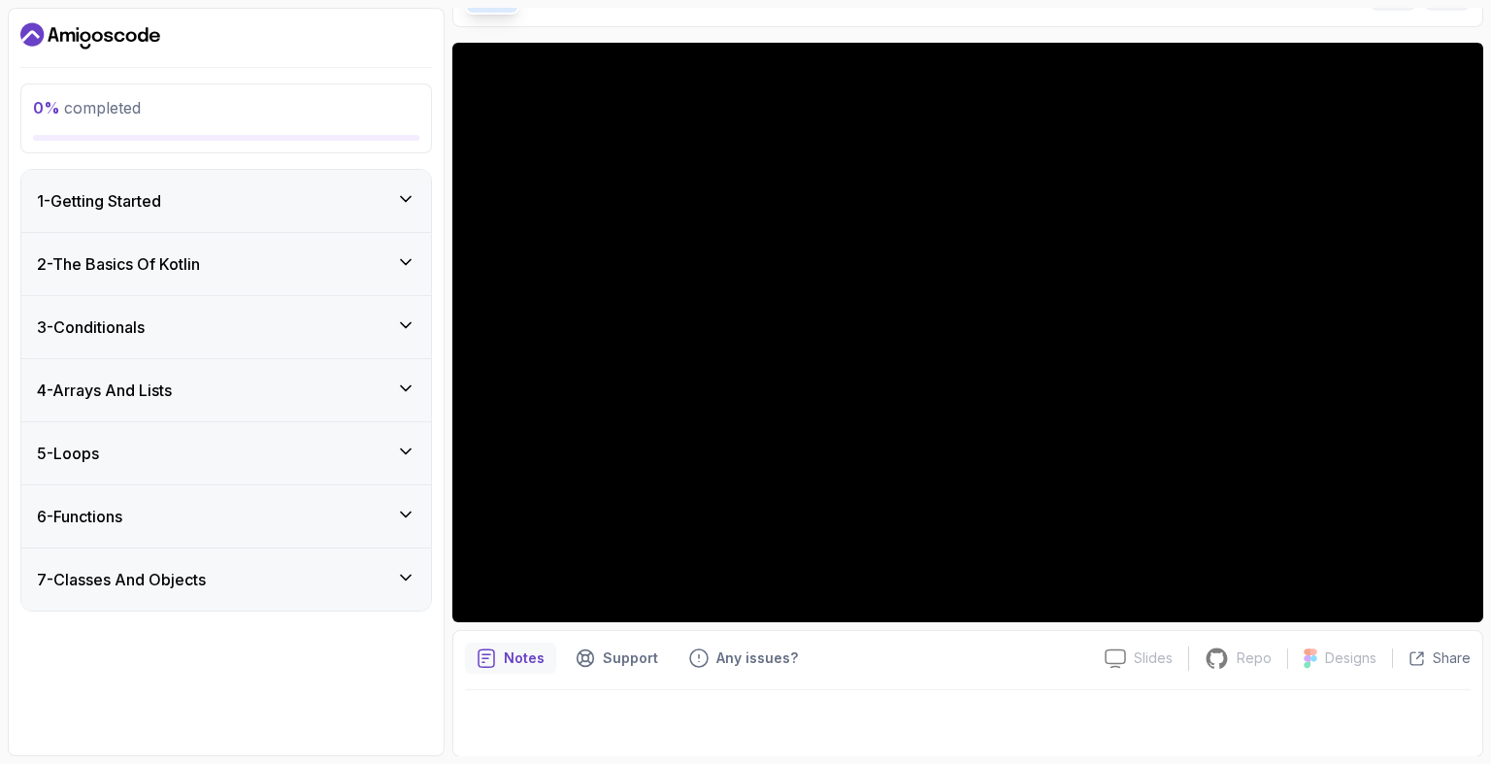
click at [252, 281] on div "2 - The Basics Of Kotlin" at bounding box center [226, 264] width 410 height 62
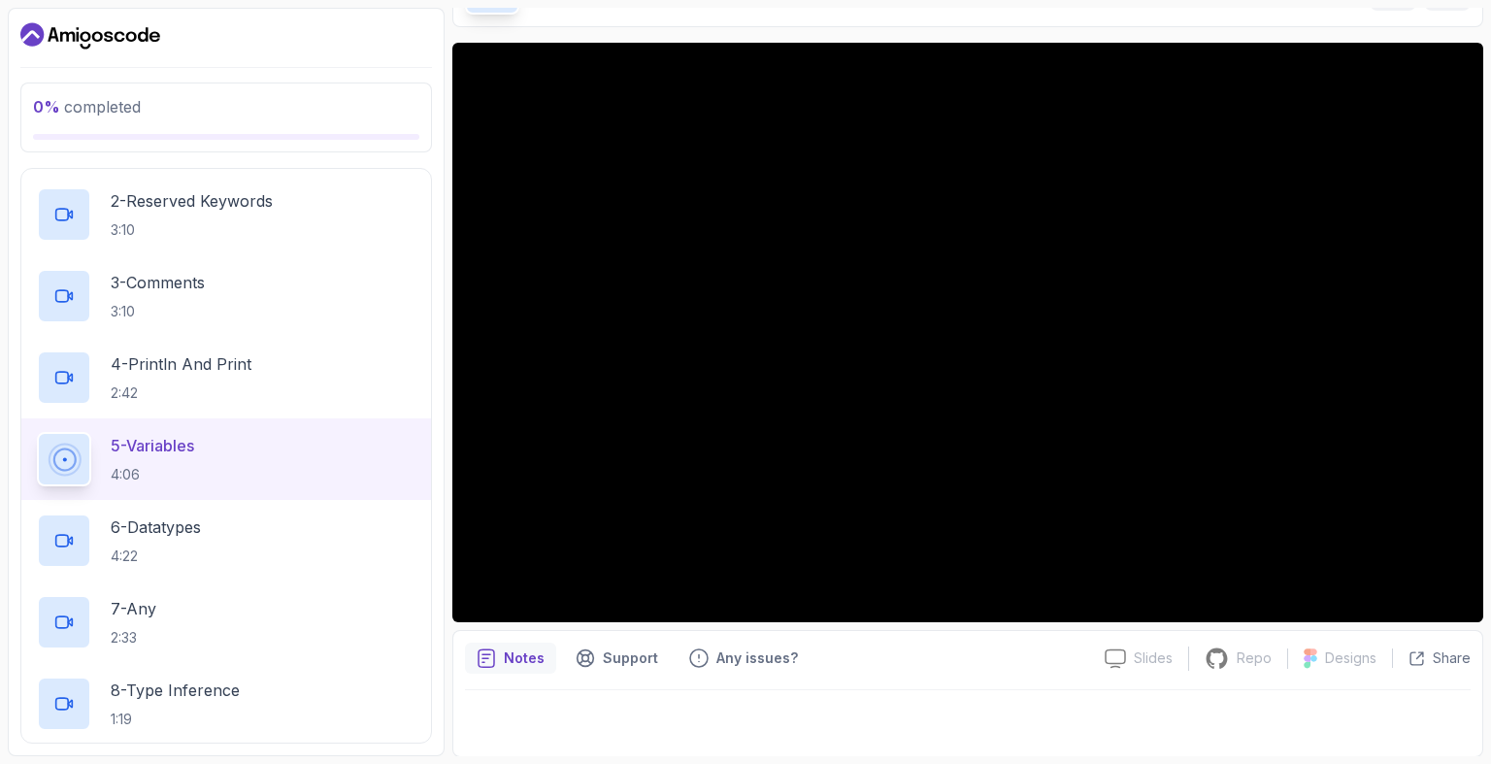
scroll to position [202, 0]
click at [522, 646] on div "Notes" at bounding box center [510, 658] width 91 height 31
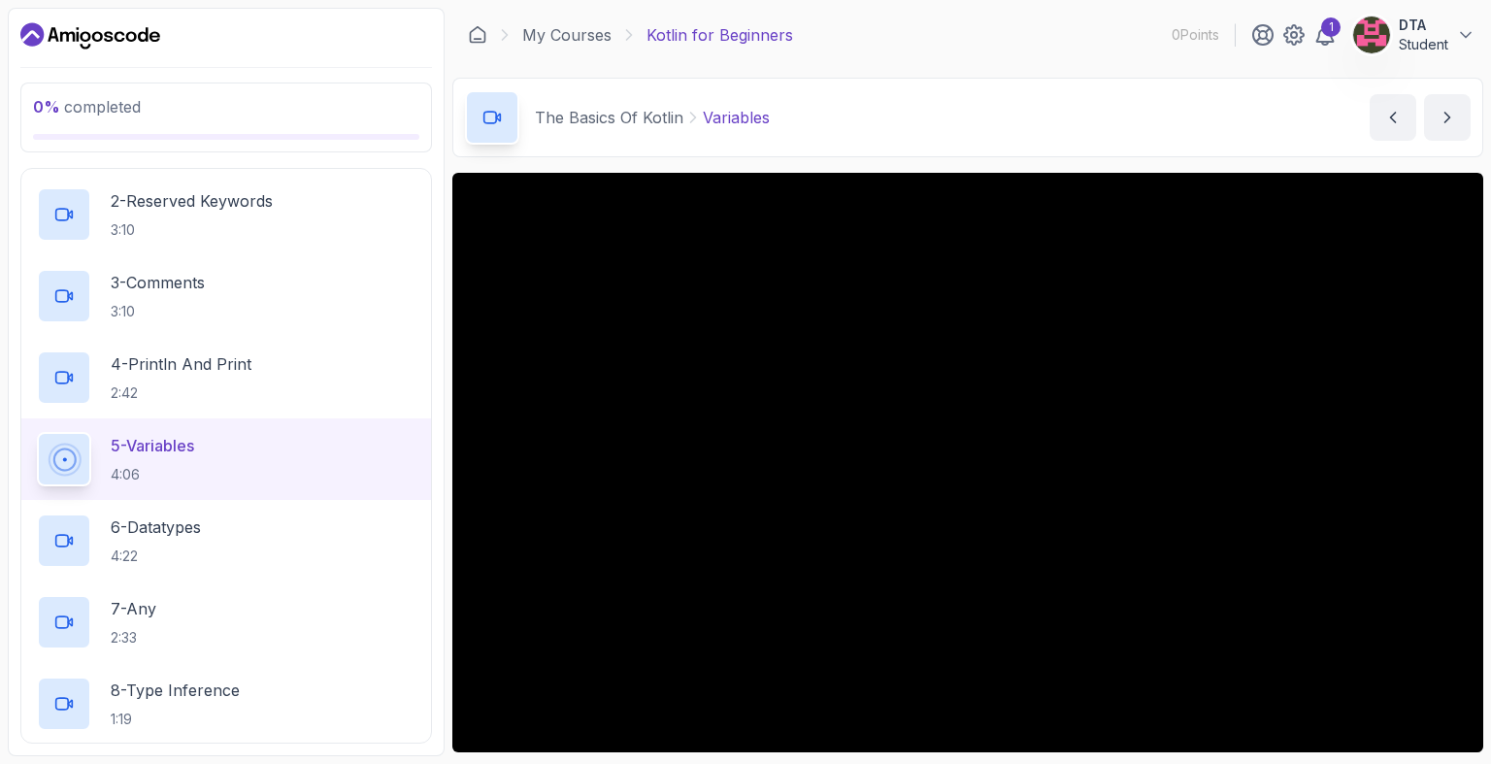
scroll to position [130, 0]
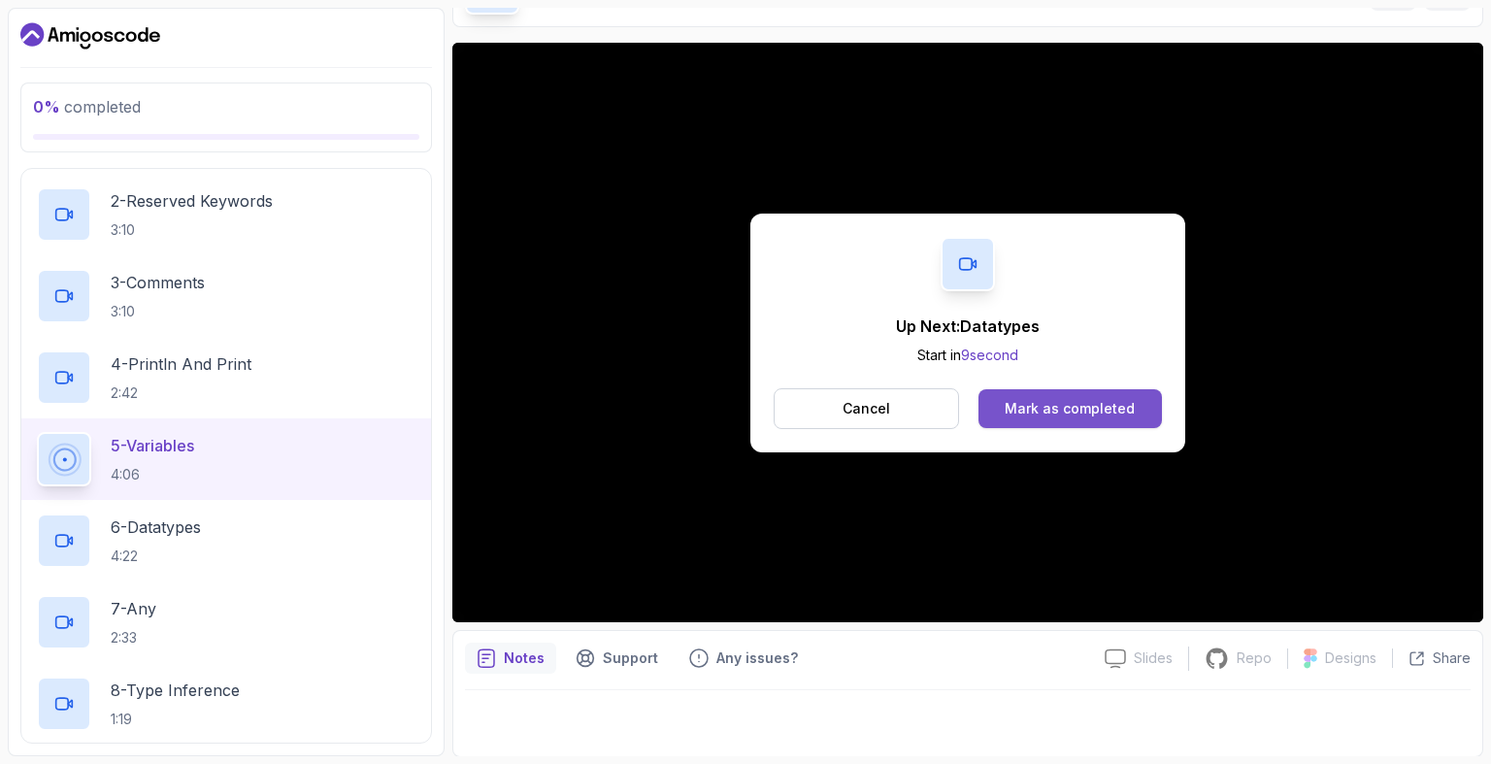
click at [1132, 416] on button "Mark as completed" at bounding box center [1069, 408] width 183 height 39
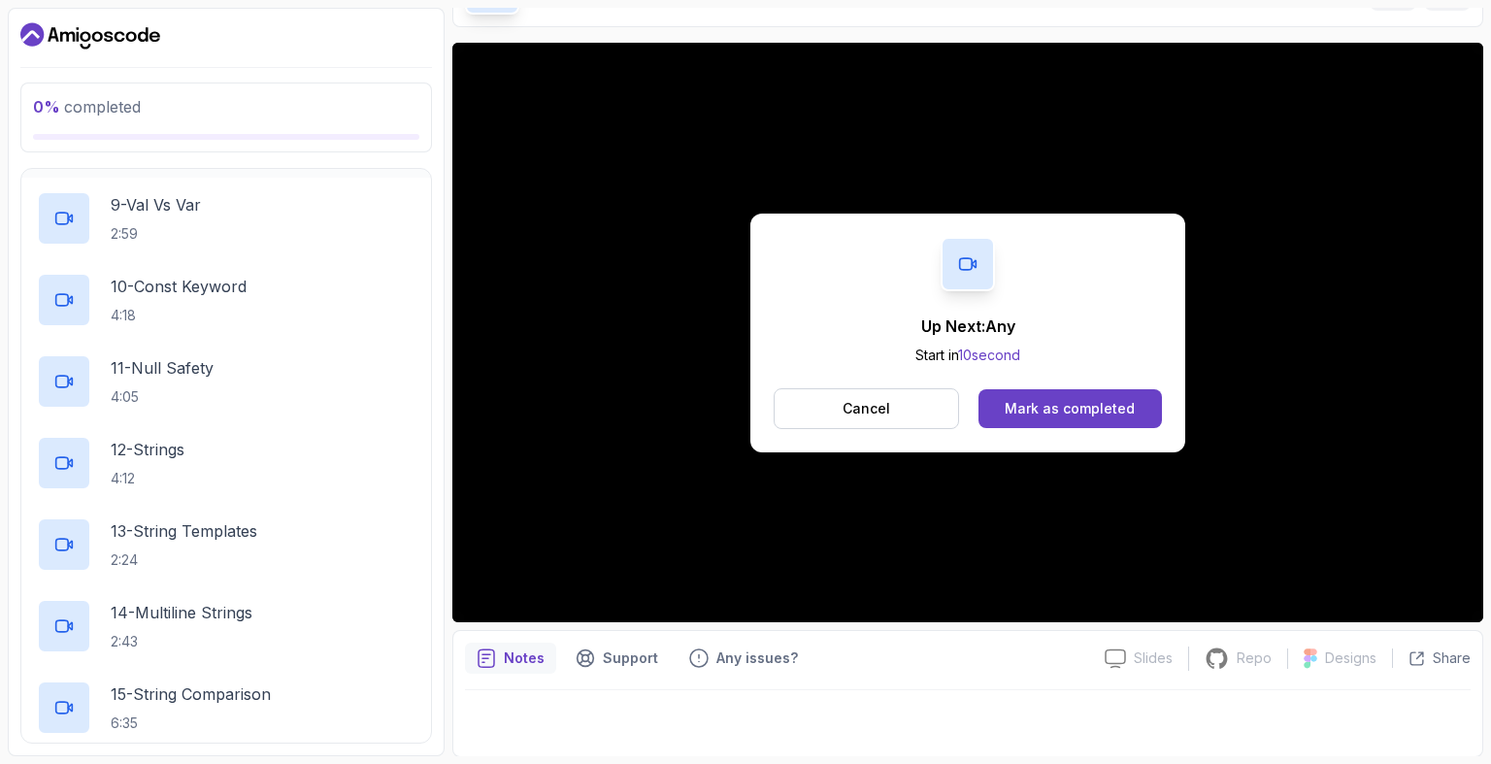
scroll to position [885, 0]
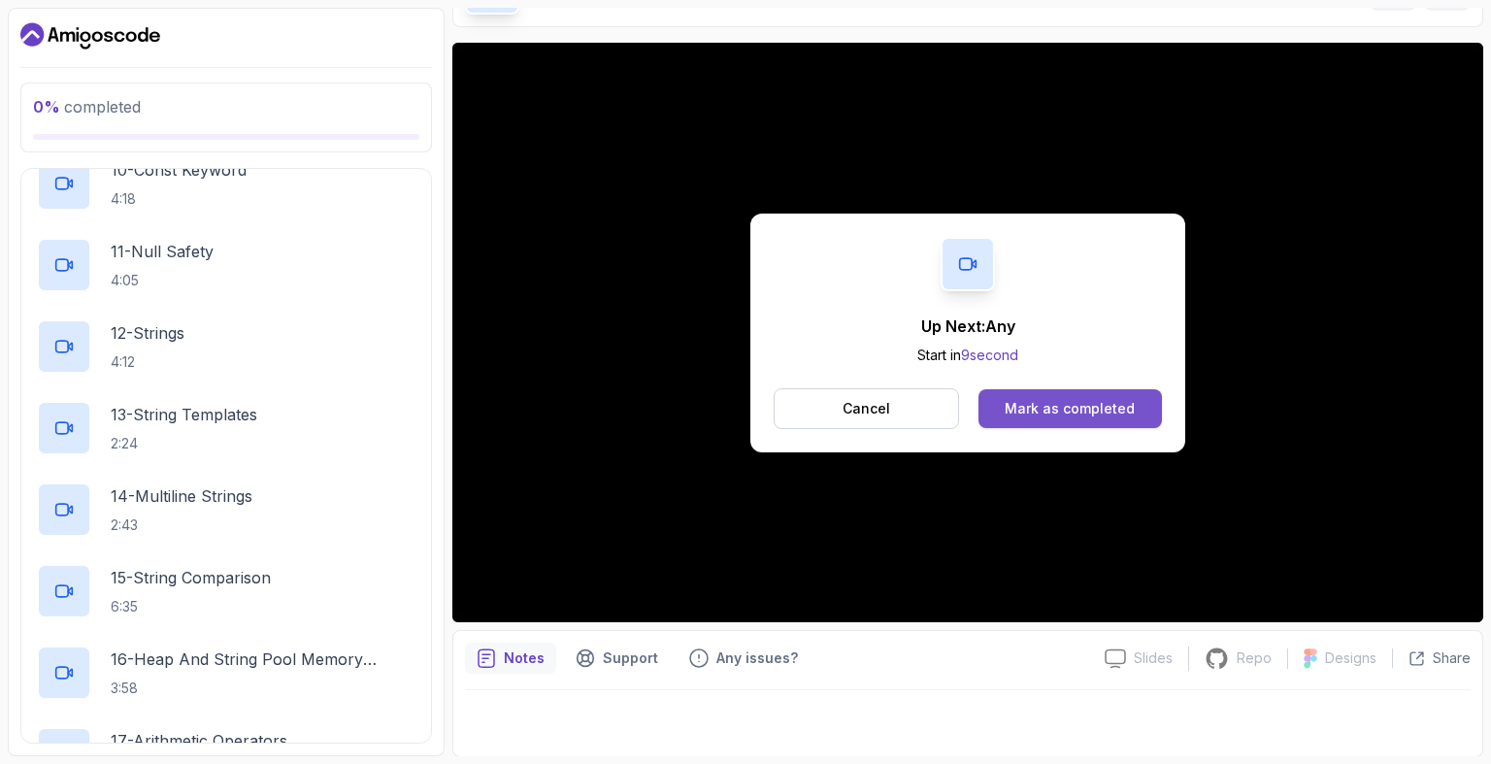
click at [1052, 399] on div "Mark as completed" at bounding box center [1070, 408] width 130 height 19
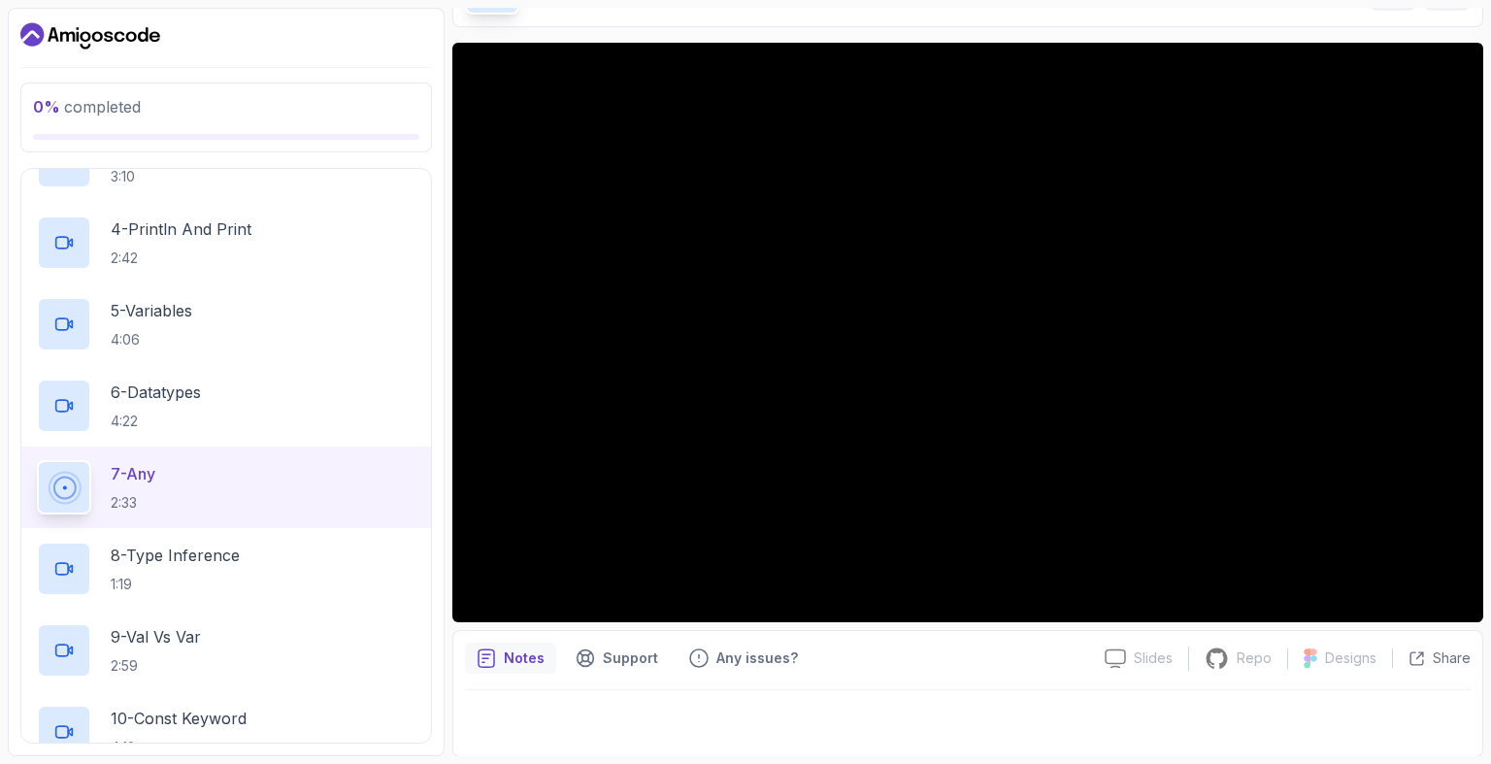
scroll to position [336, 0]
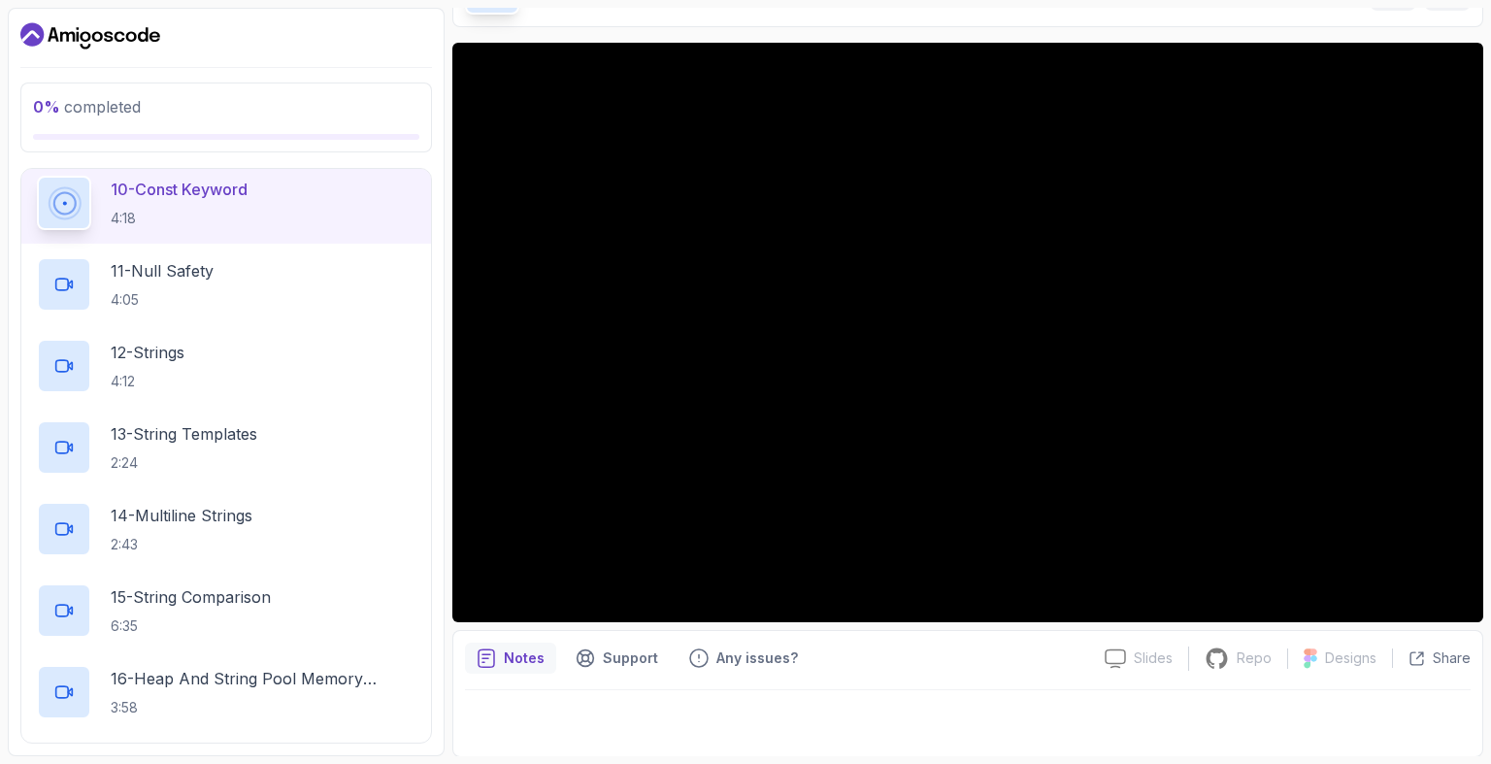
scroll to position [716, 0]
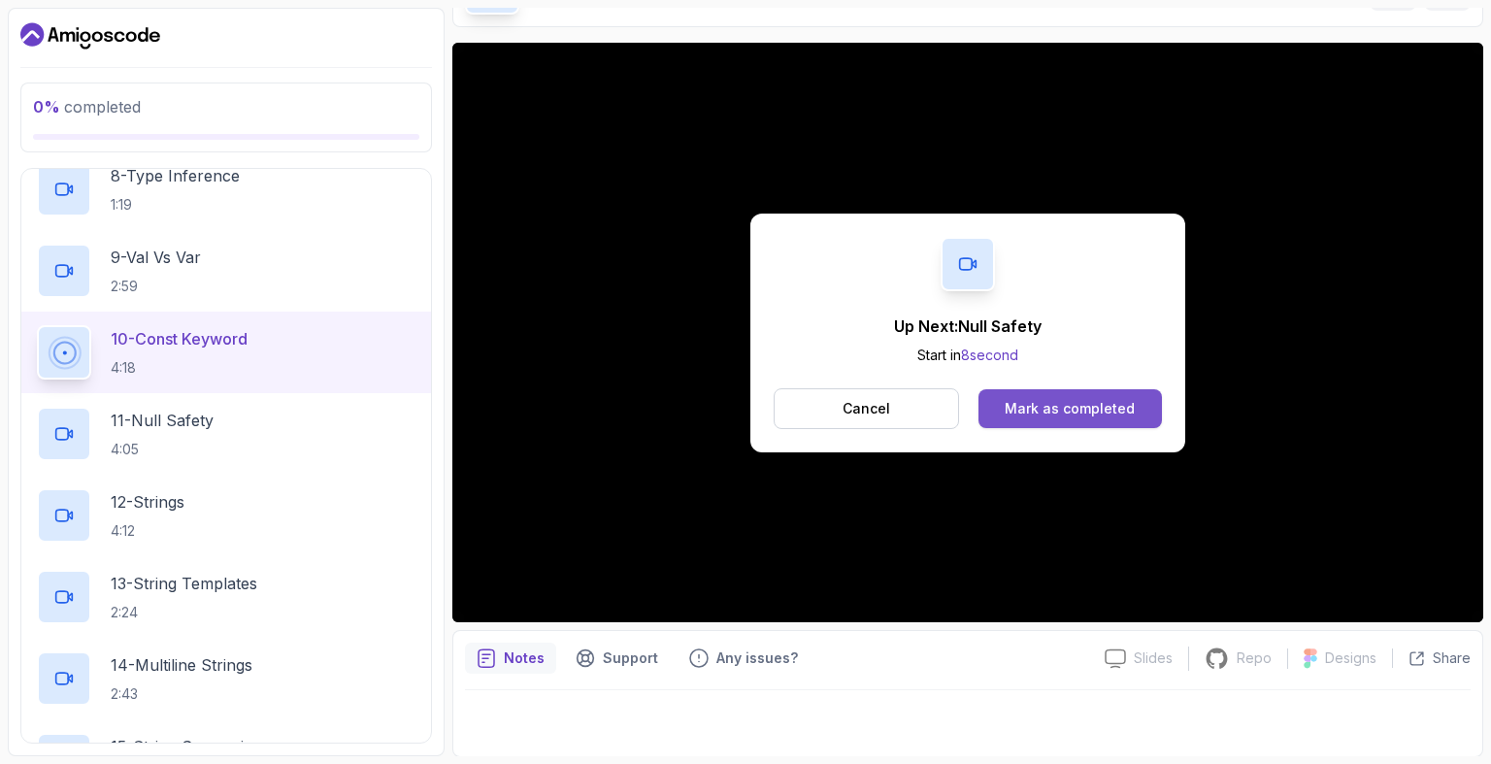
click at [1052, 419] on button "Mark as completed" at bounding box center [1069, 408] width 183 height 39
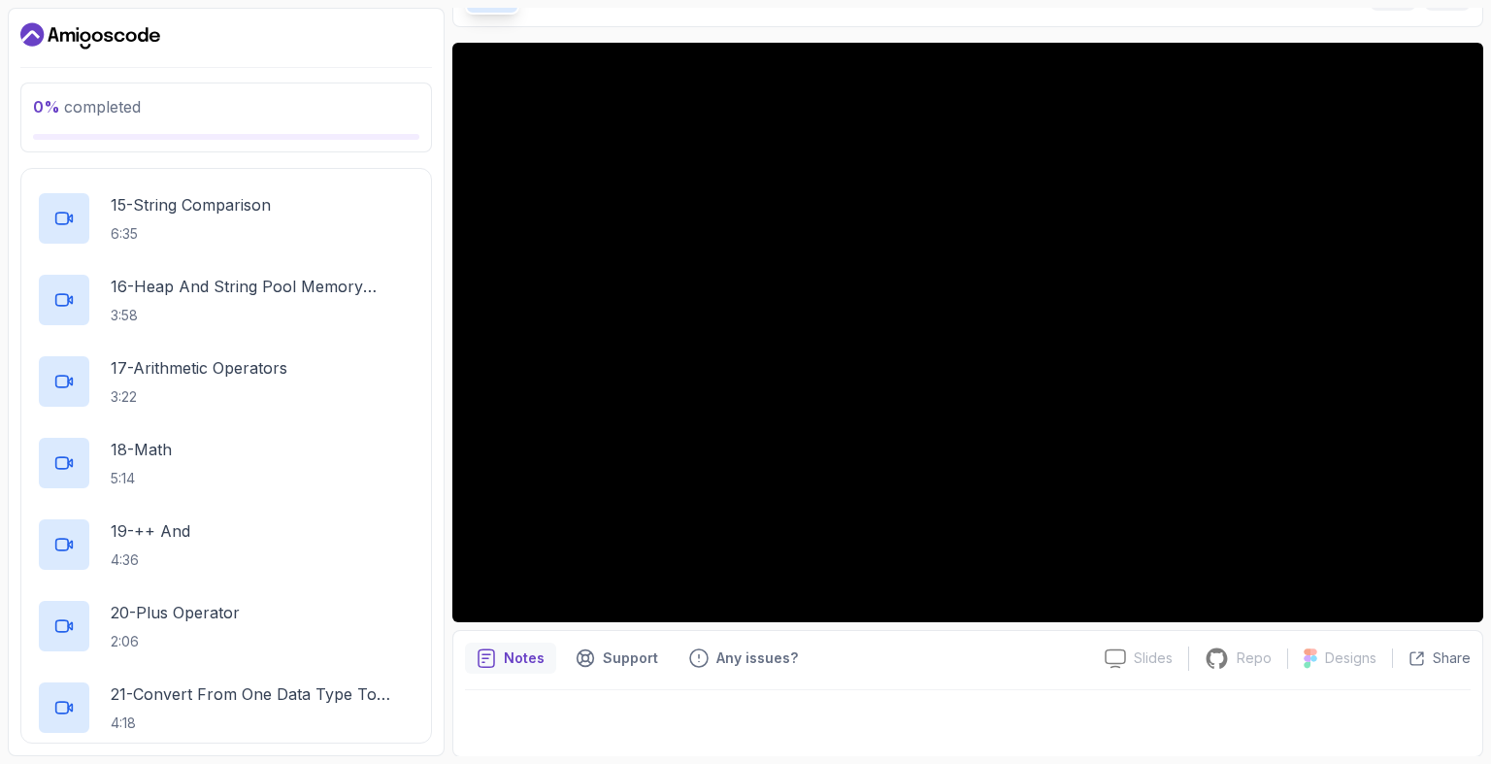
scroll to position [1273, 0]
